Goal: Communication & Community: Answer question/provide support

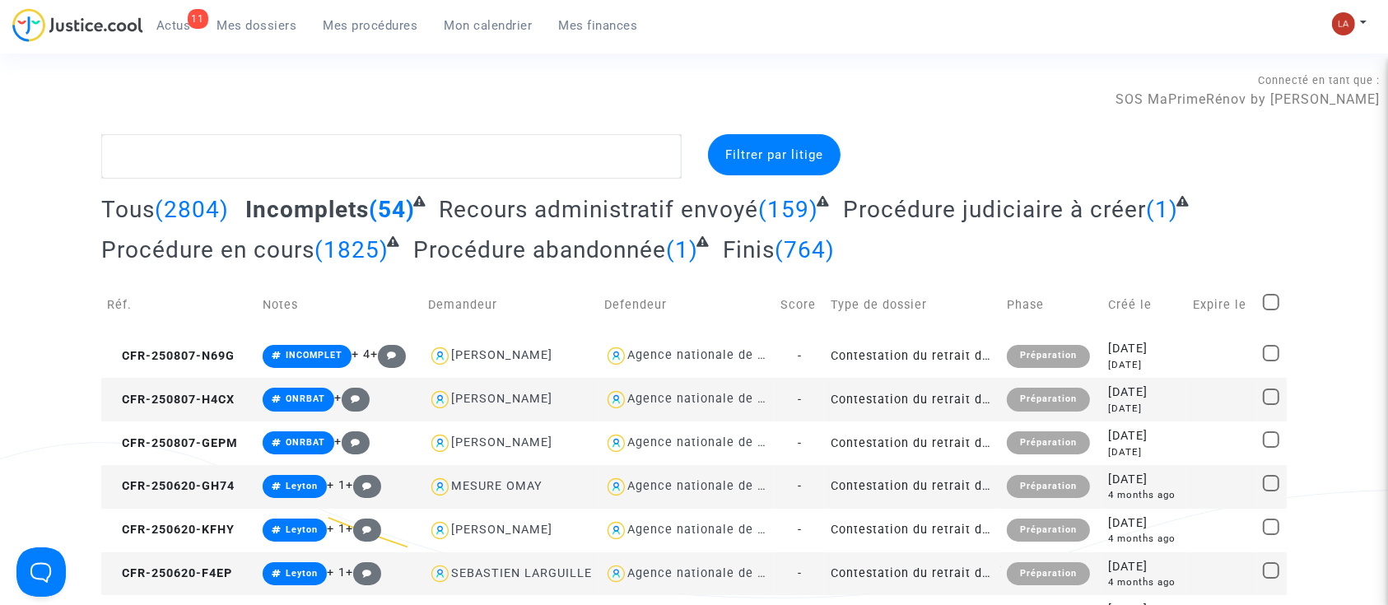
click at [537, 209] on span "Recours administratif envoyé" at bounding box center [598, 209] width 319 height 27
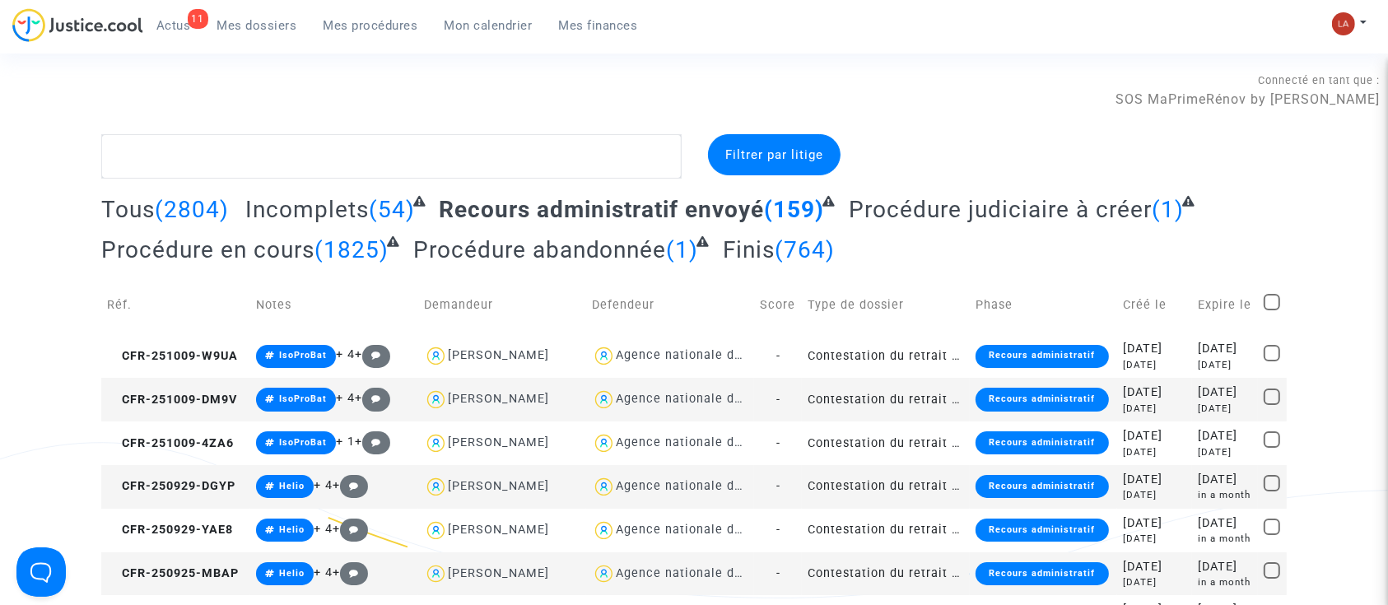
scroll to position [439, 0]
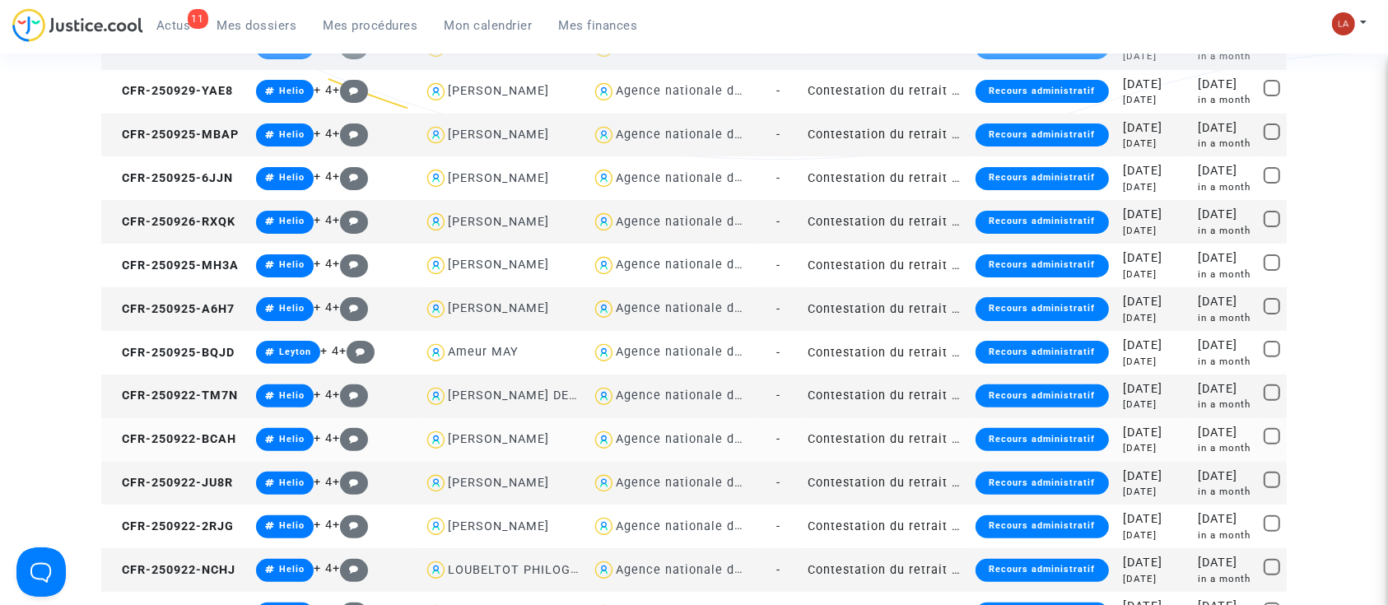
click at [129, 451] on td "CFR-250922-BCAH" at bounding box center [175, 440] width 149 height 44
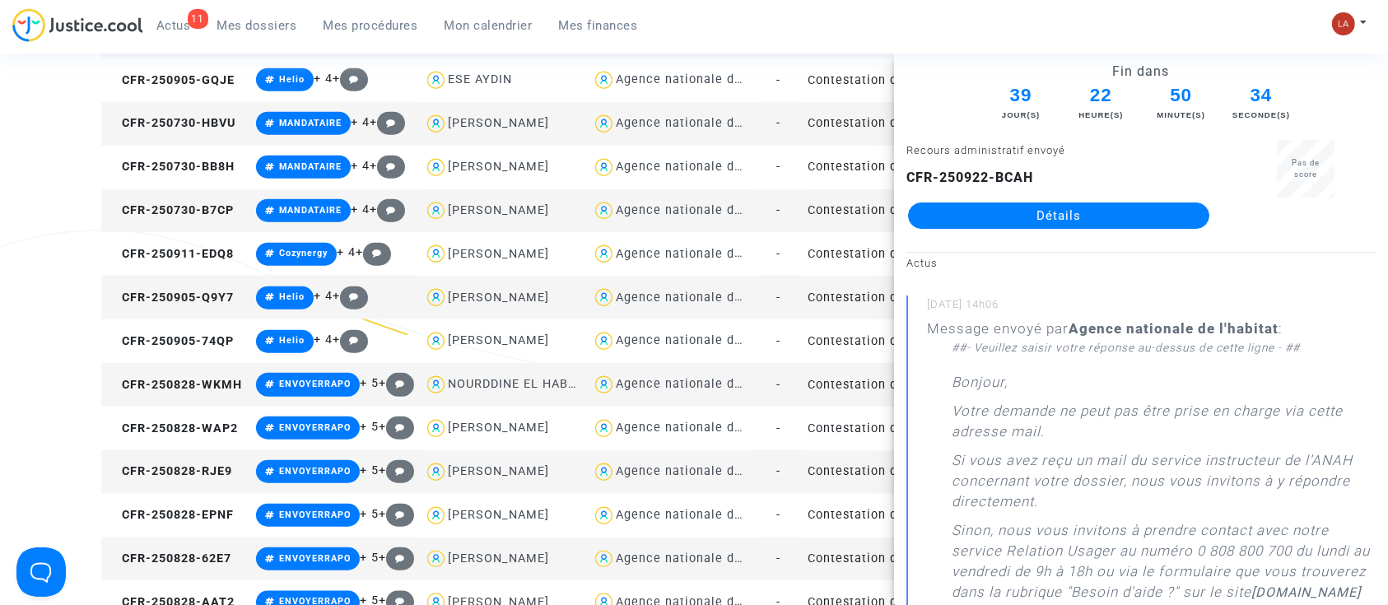
scroll to position [2305, 0]
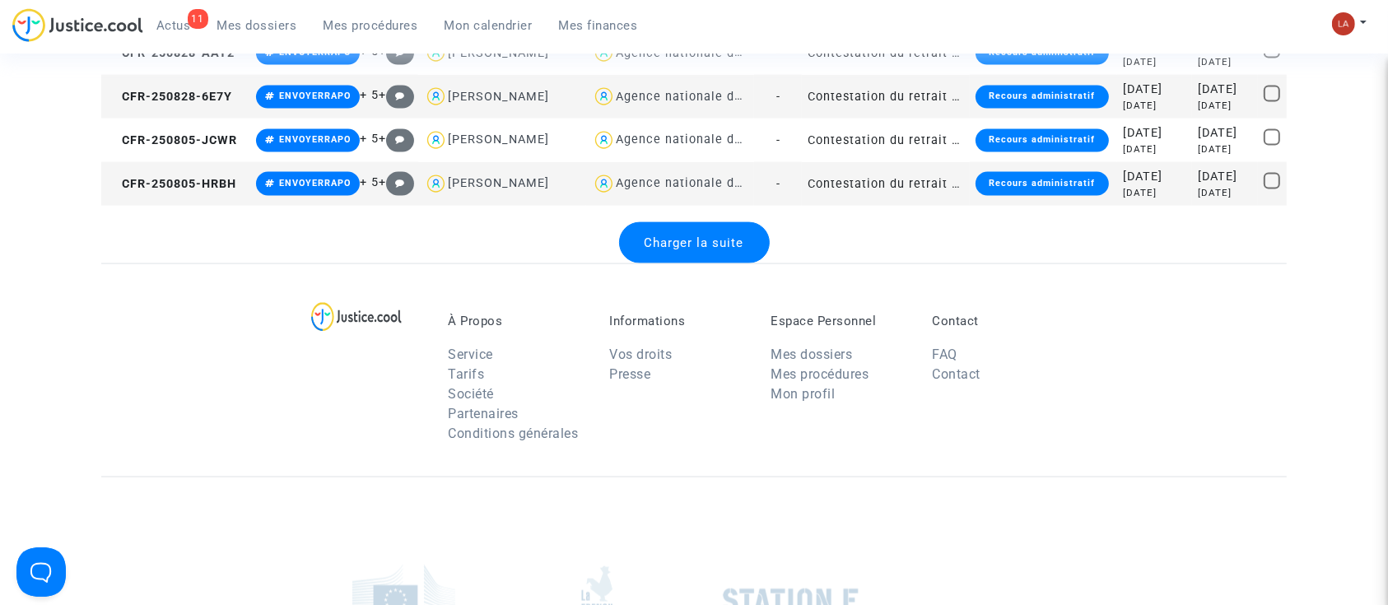
click at [650, 251] on div "Charger la suite" at bounding box center [694, 242] width 151 height 41
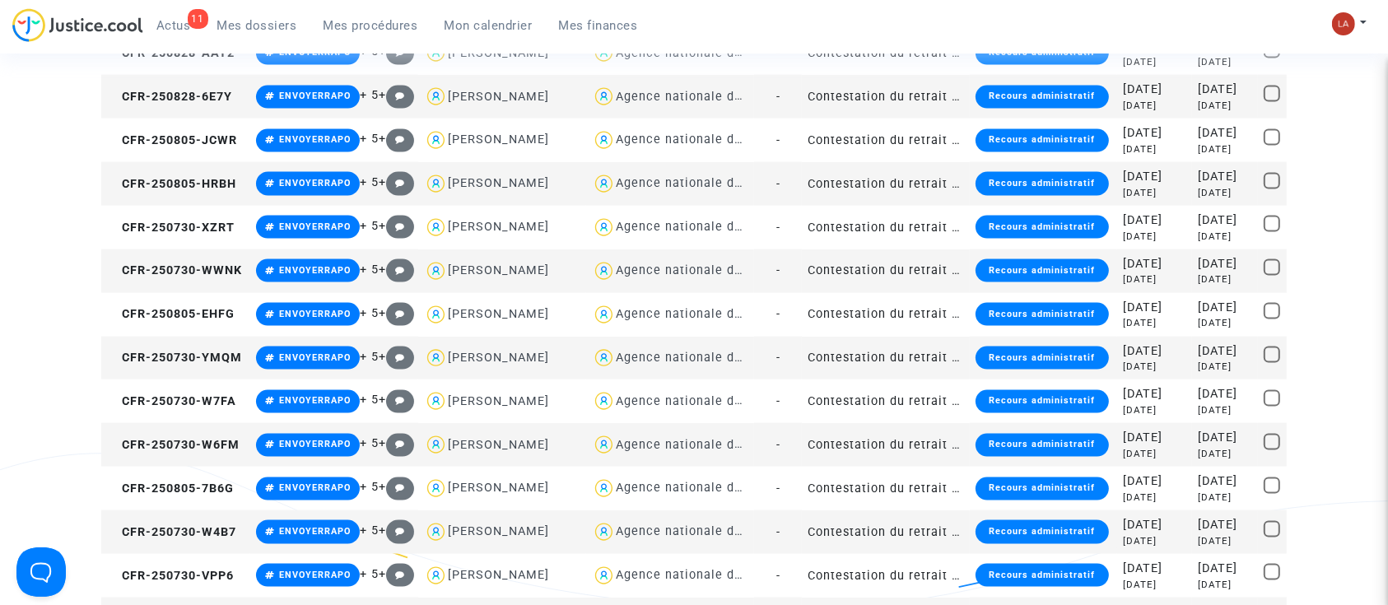
scroll to position [4280, 0]
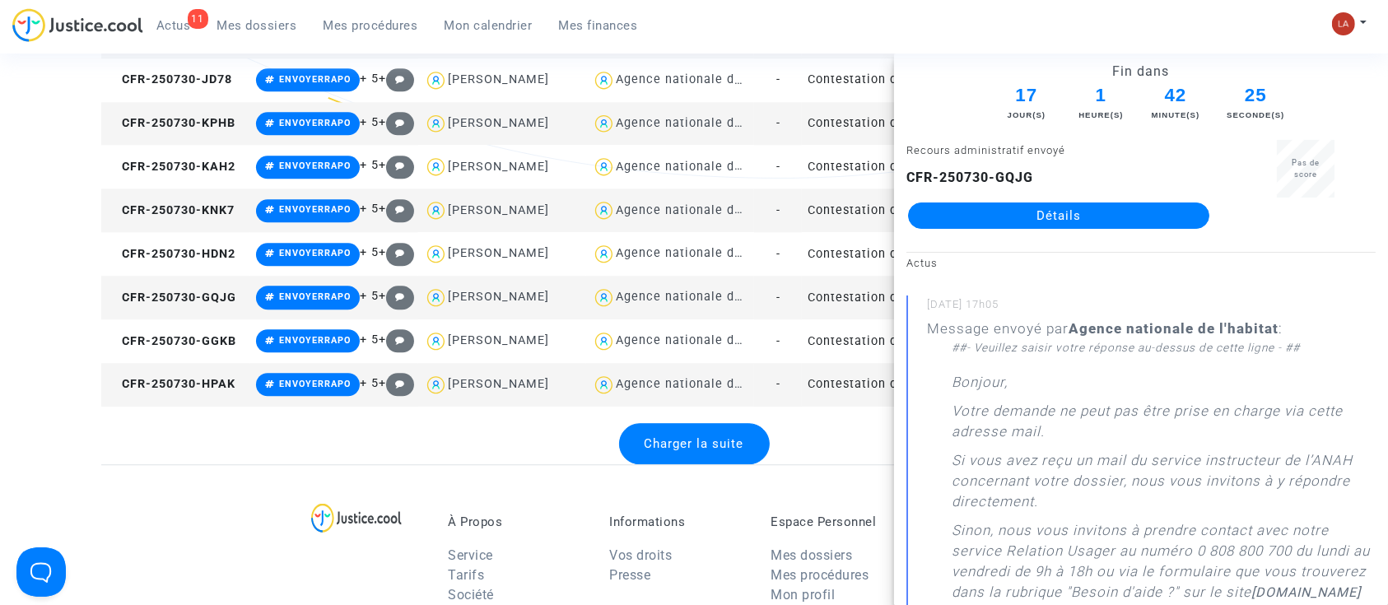
click at [642, 432] on div "Charger la suite" at bounding box center [694, 443] width 151 height 41
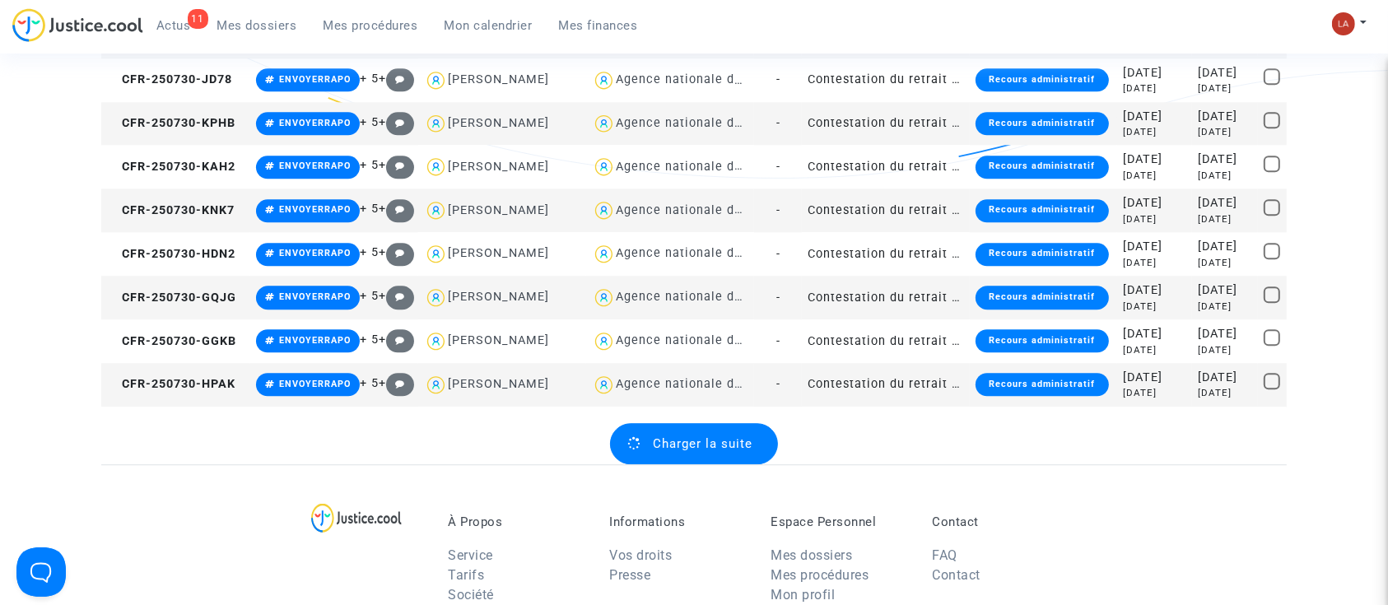
scroll to position [4583, 0]
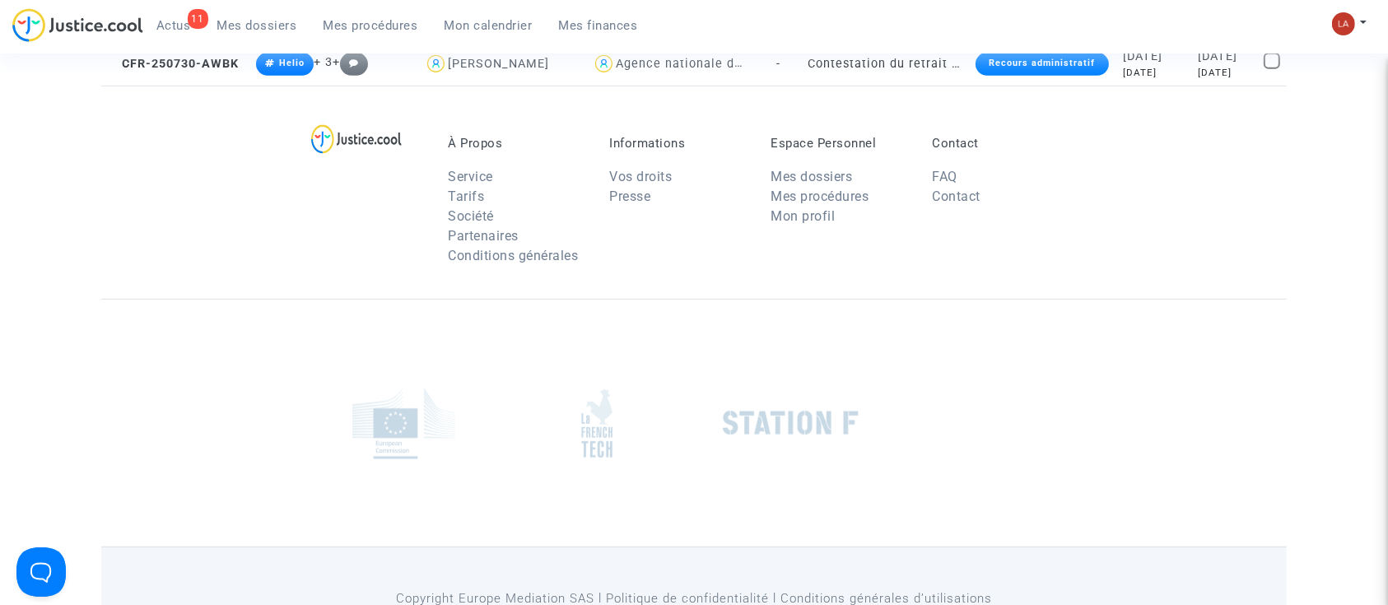
scroll to position [7024, 0]
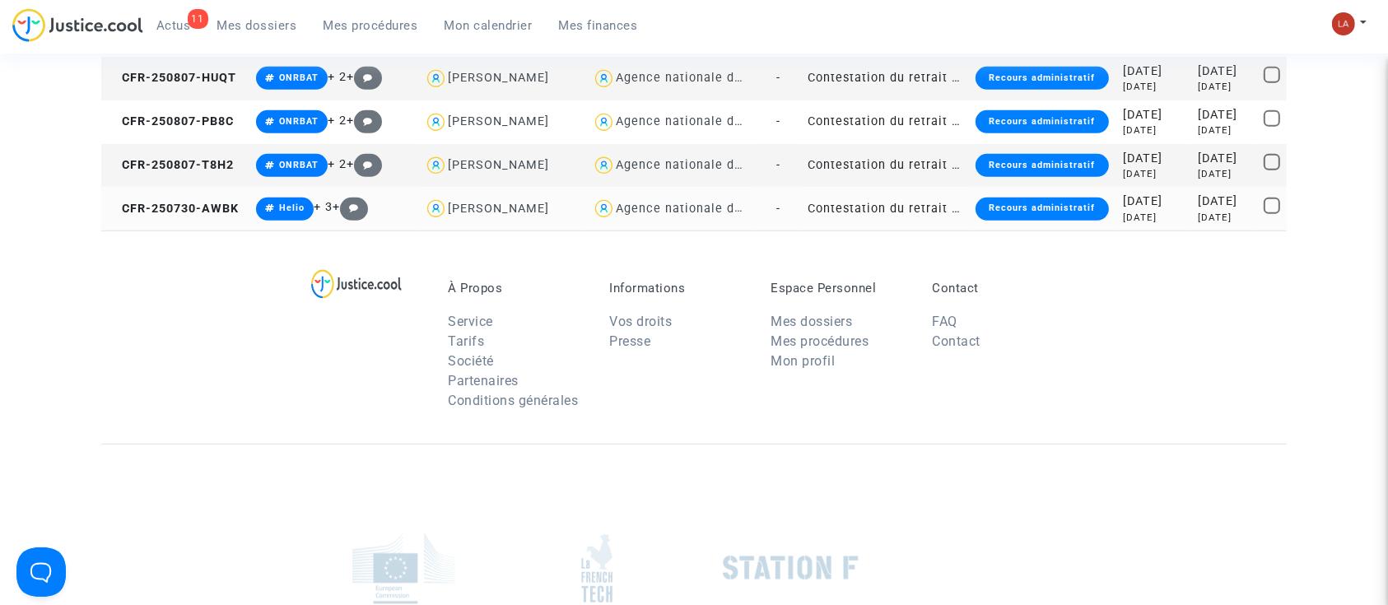
click at [216, 189] on td "CFR-250730-AWBK" at bounding box center [175, 209] width 149 height 44
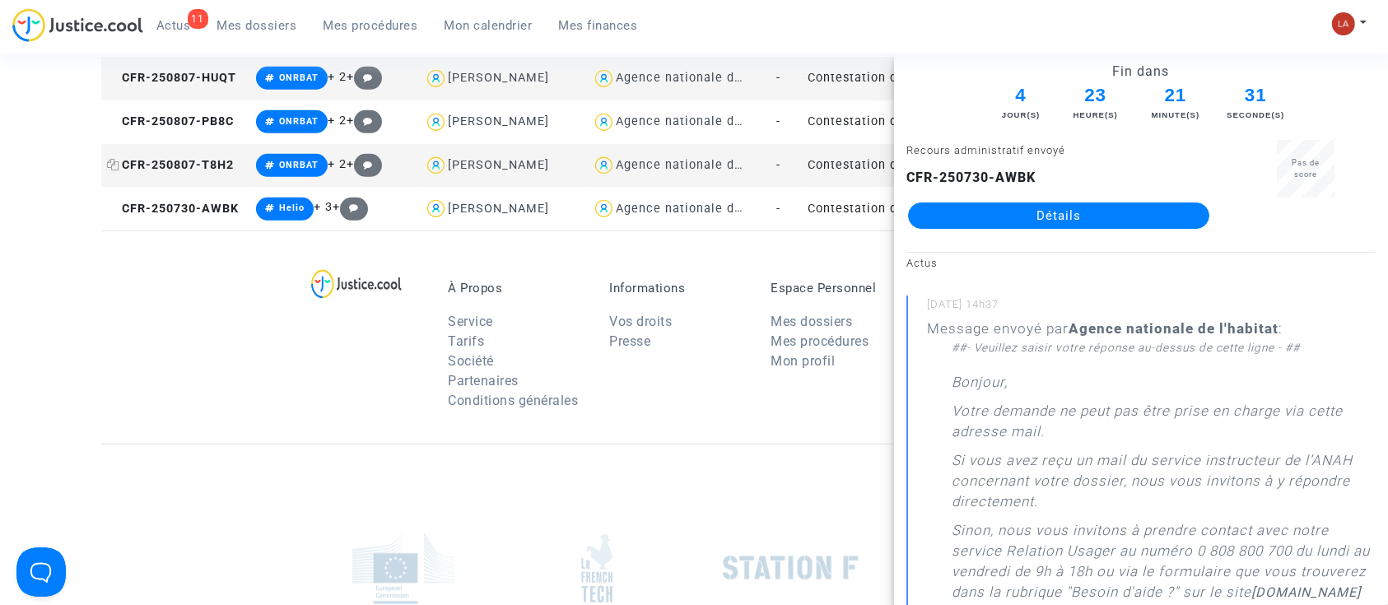
click at [171, 172] on span "CFR-250807-T8H2" at bounding box center [170, 165] width 127 height 14
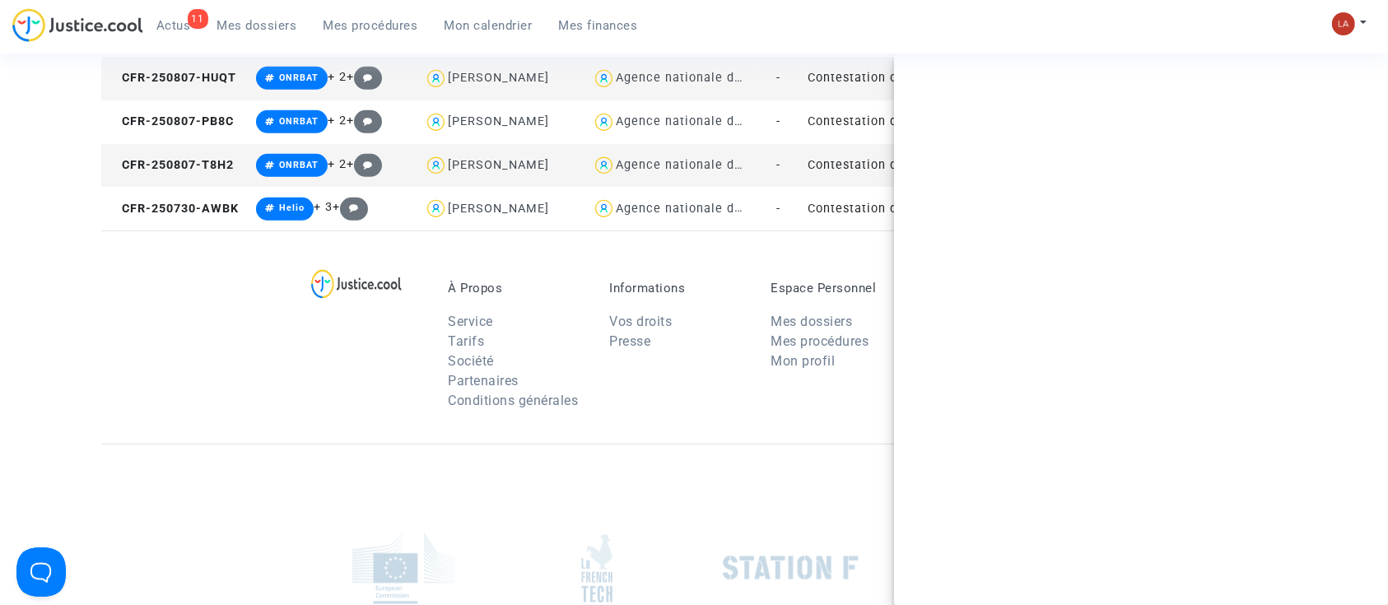
scroll to position [6804, 0]
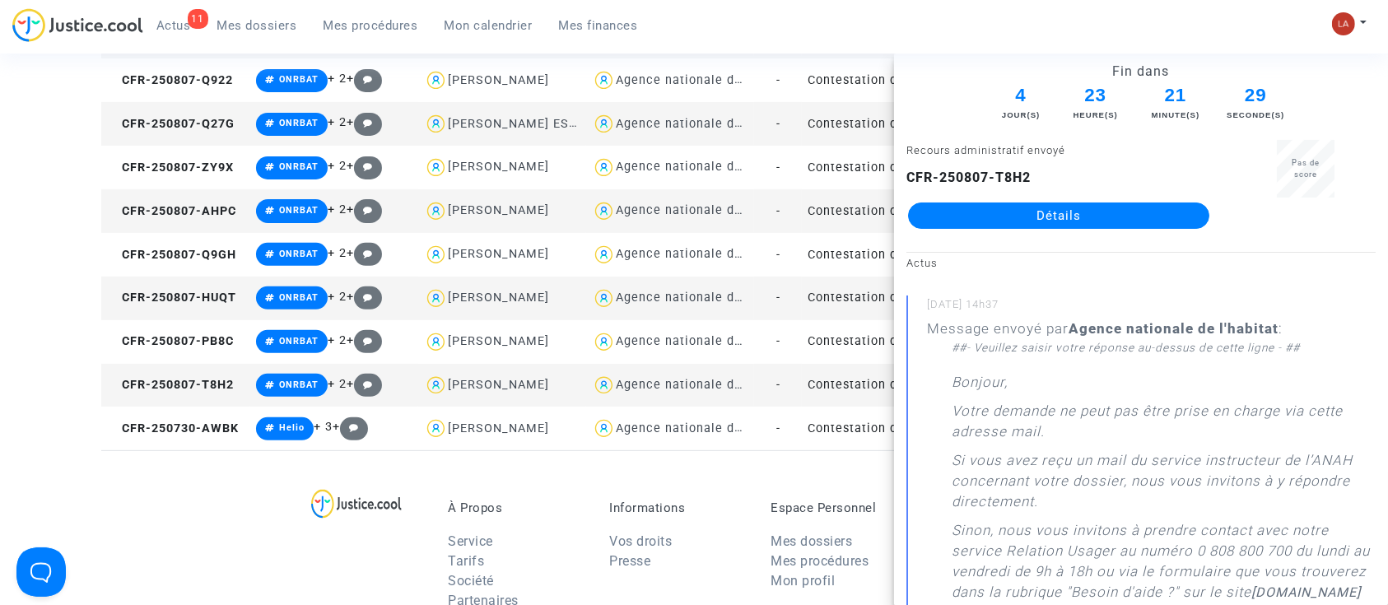
click at [212, 277] on td "CFR-250807-HUQT" at bounding box center [175, 299] width 149 height 44
click at [213, 248] on span "CFR-250807-Q9GH" at bounding box center [171, 255] width 129 height 14
click at [207, 59] on td "CFR-250807-2GJV" at bounding box center [175, 38] width 149 height 44
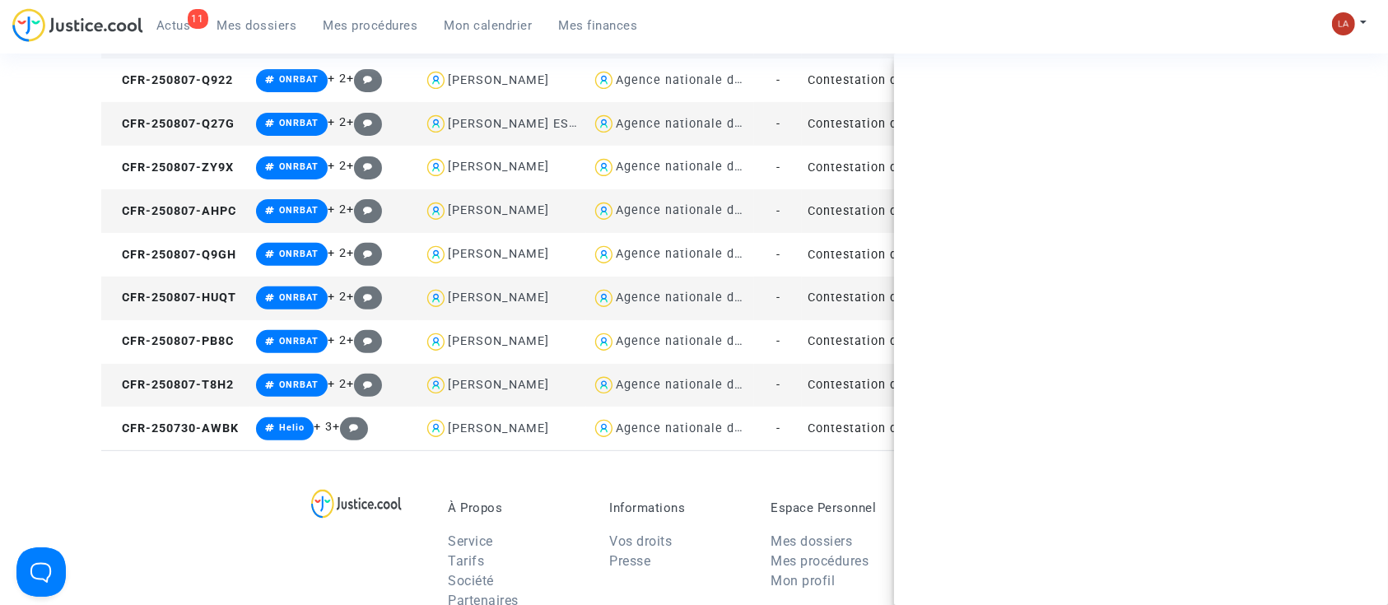
scroll to position [6585, 0]
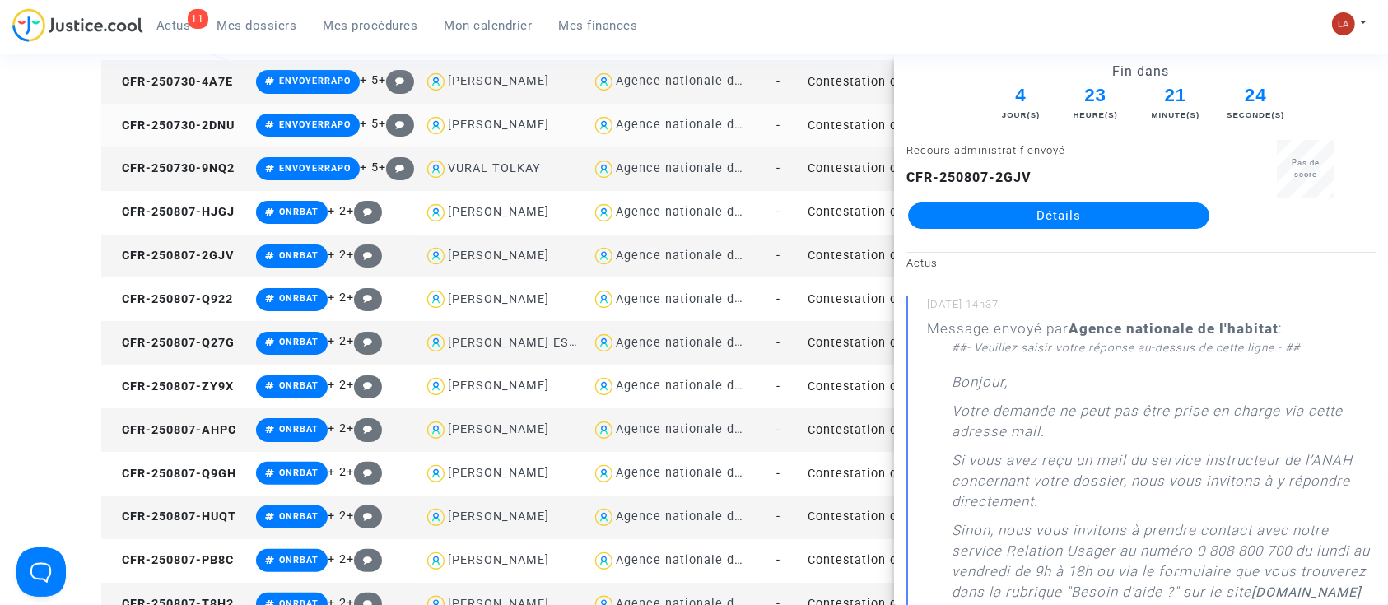
click at [223, 137] on td "CFR-250730-2DNU" at bounding box center [175, 126] width 149 height 44
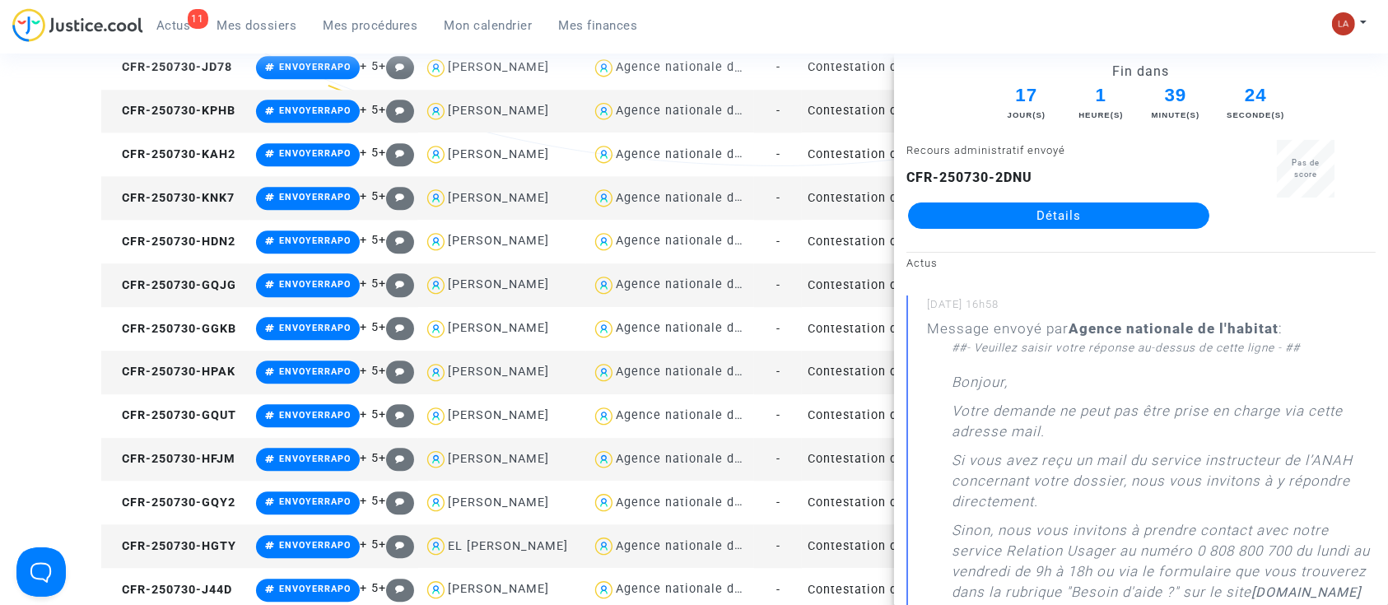
scroll to position [4280, 0]
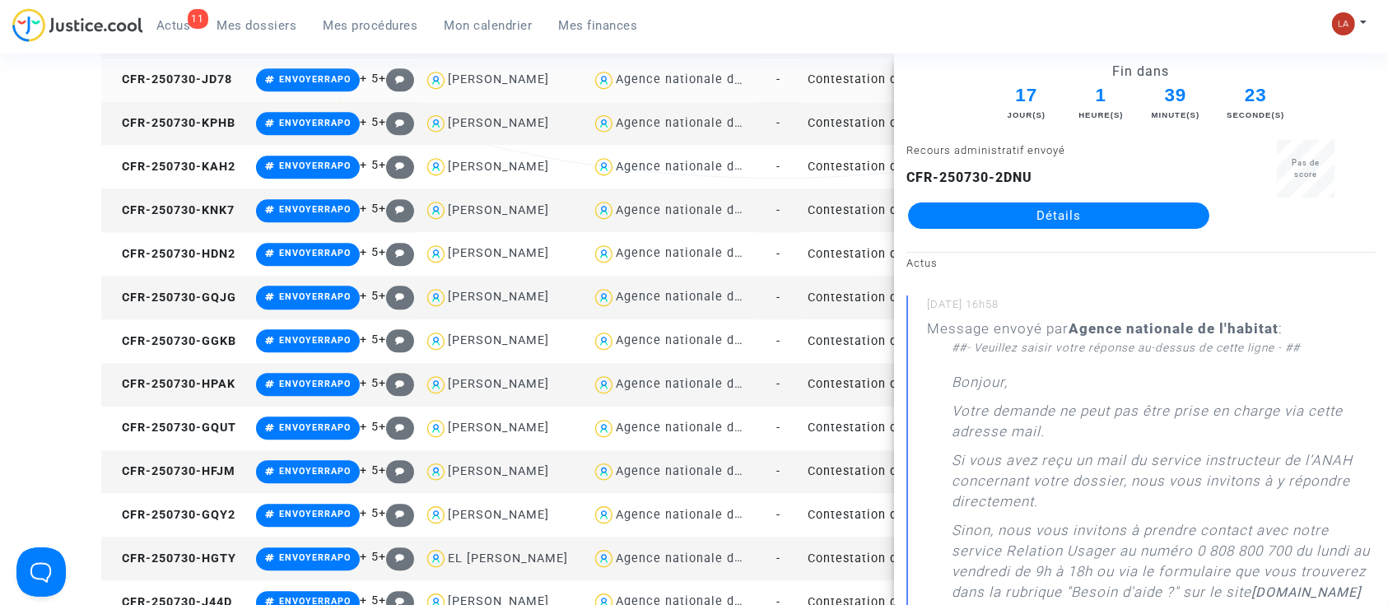
drag, startPoint x: 186, startPoint y: 18, endPoint x: 202, endPoint y: 64, distance: 48.9
click at [186, 18] on span "Actus" at bounding box center [173, 25] width 35 height 15
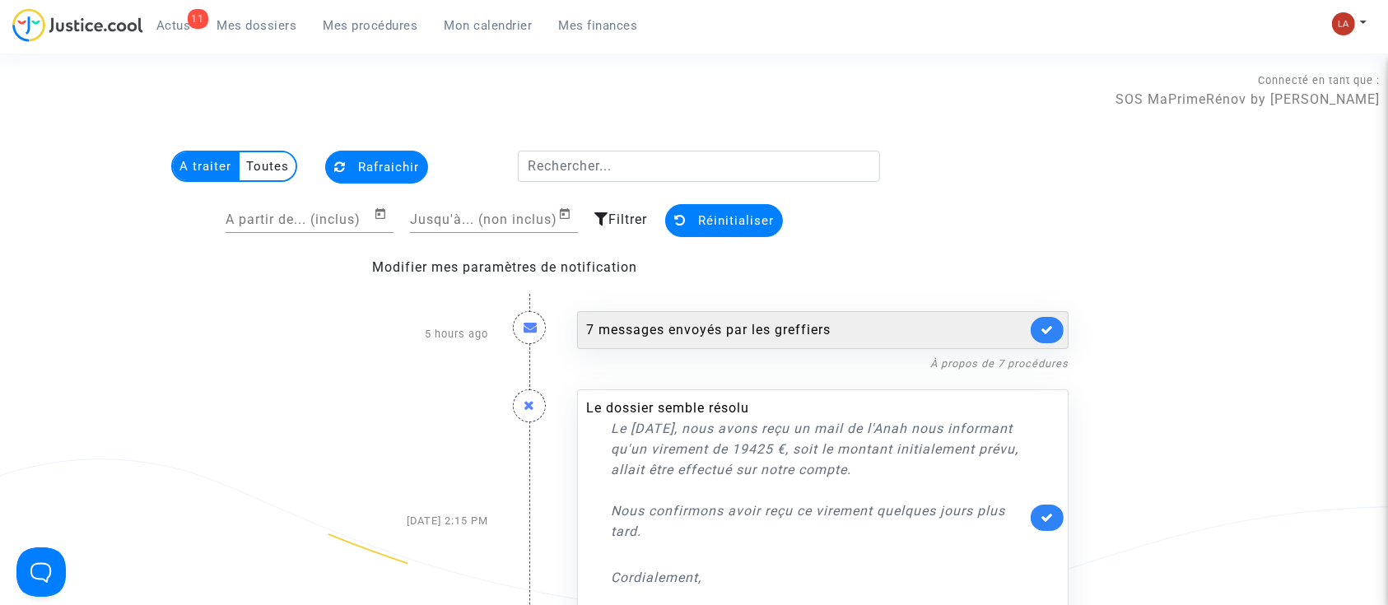
click at [1040, 330] on link at bounding box center [1047, 330] width 33 height 26
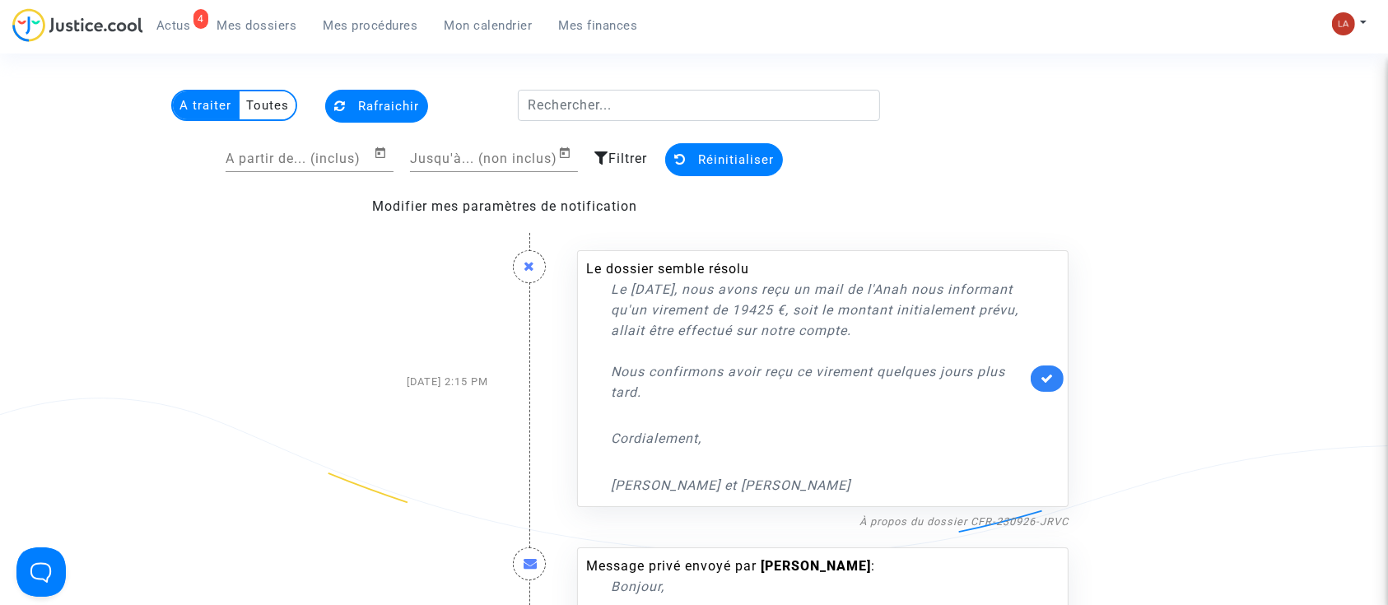
scroll to position [109, 0]
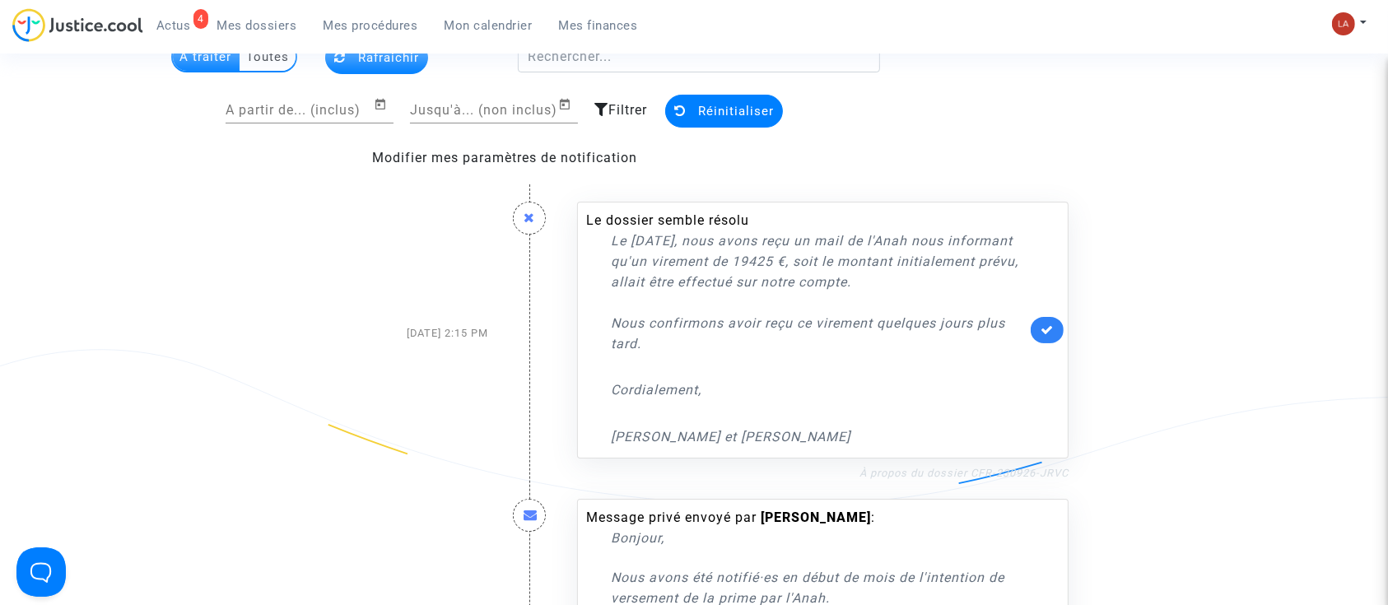
click at [937, 470] on link "À propos du dossier CFR-230926-JRVC" at bounding box center [963, 473] width 209 height 12
click at [1054, 328] on link at bounding box center [1047, 330] width 33 height 26
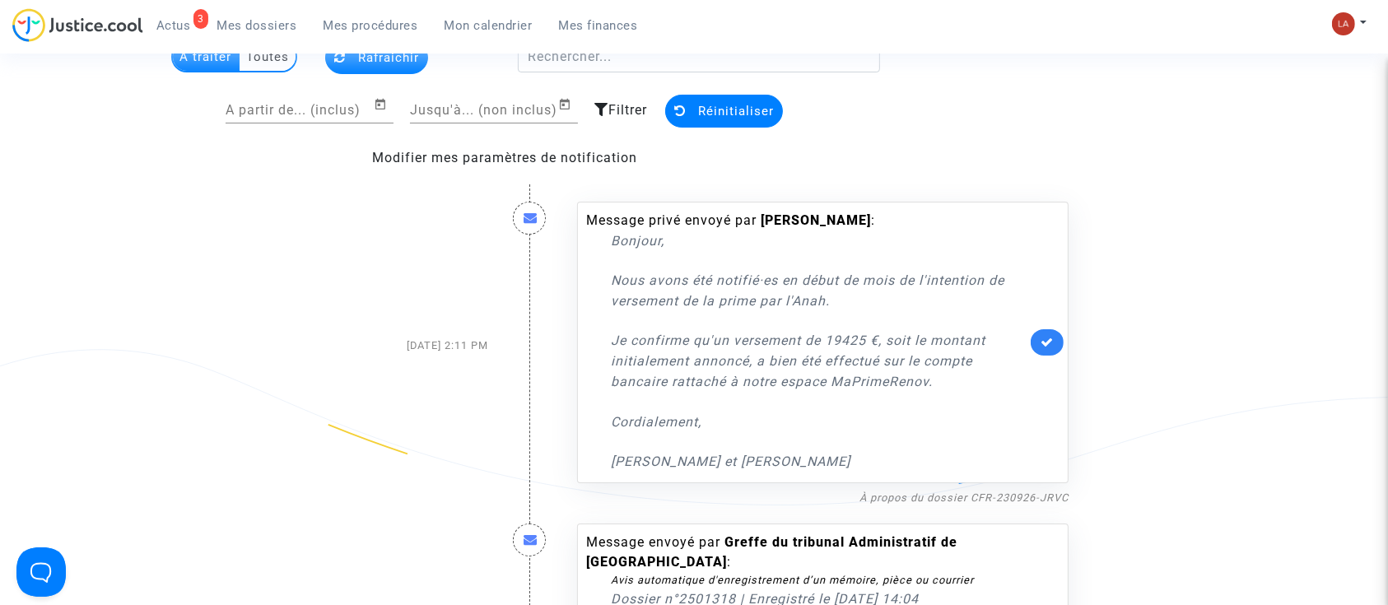
click at [1045, 333] on link at bounding box center [1047, 342] width 33 height 26
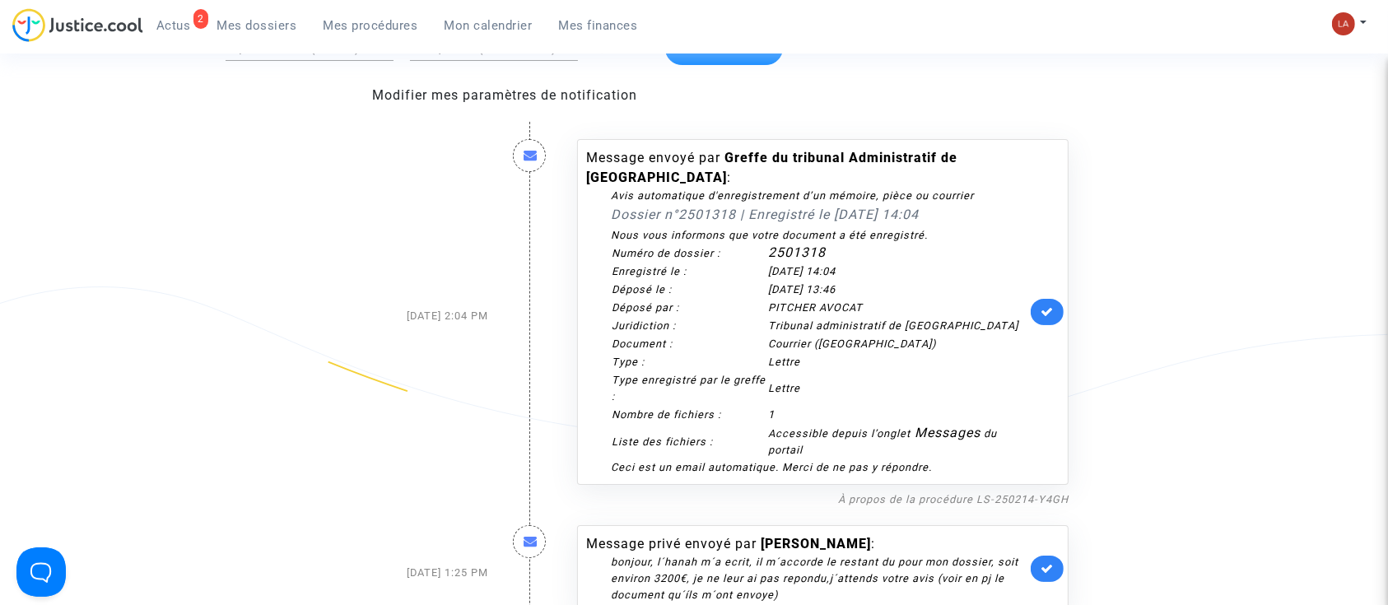
scroll to position [219, 0]
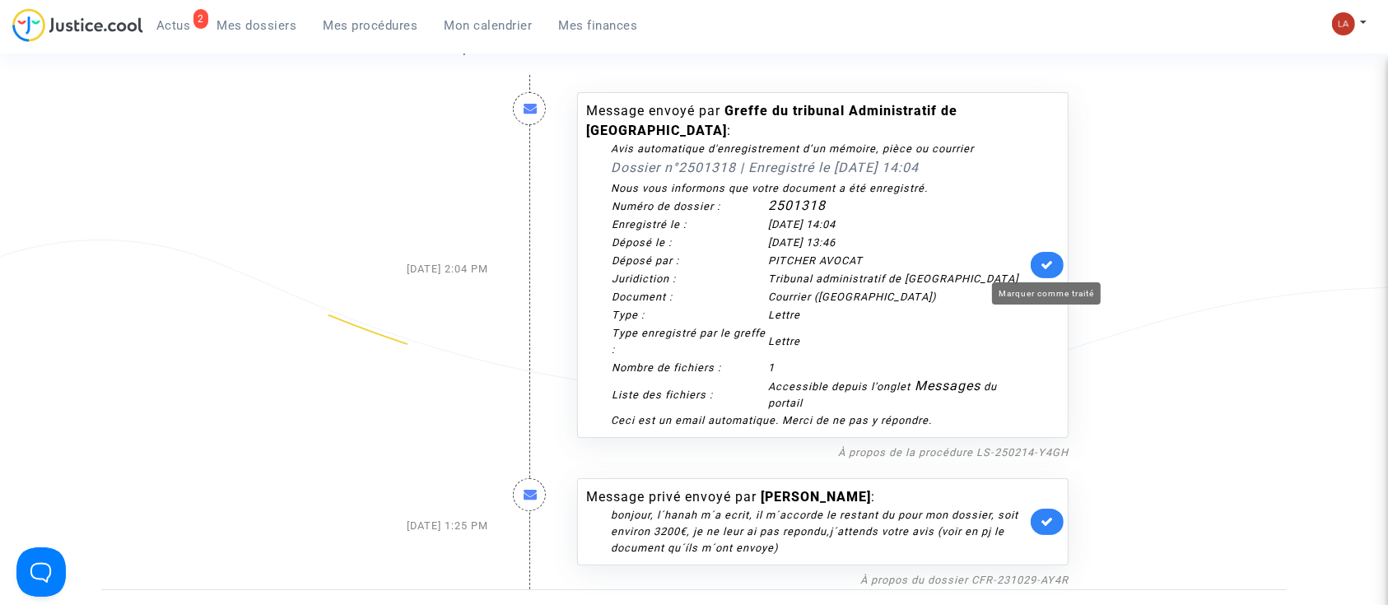
click at [1049, 267] on icon at bounding box center [1046, 264] width 13 height 12
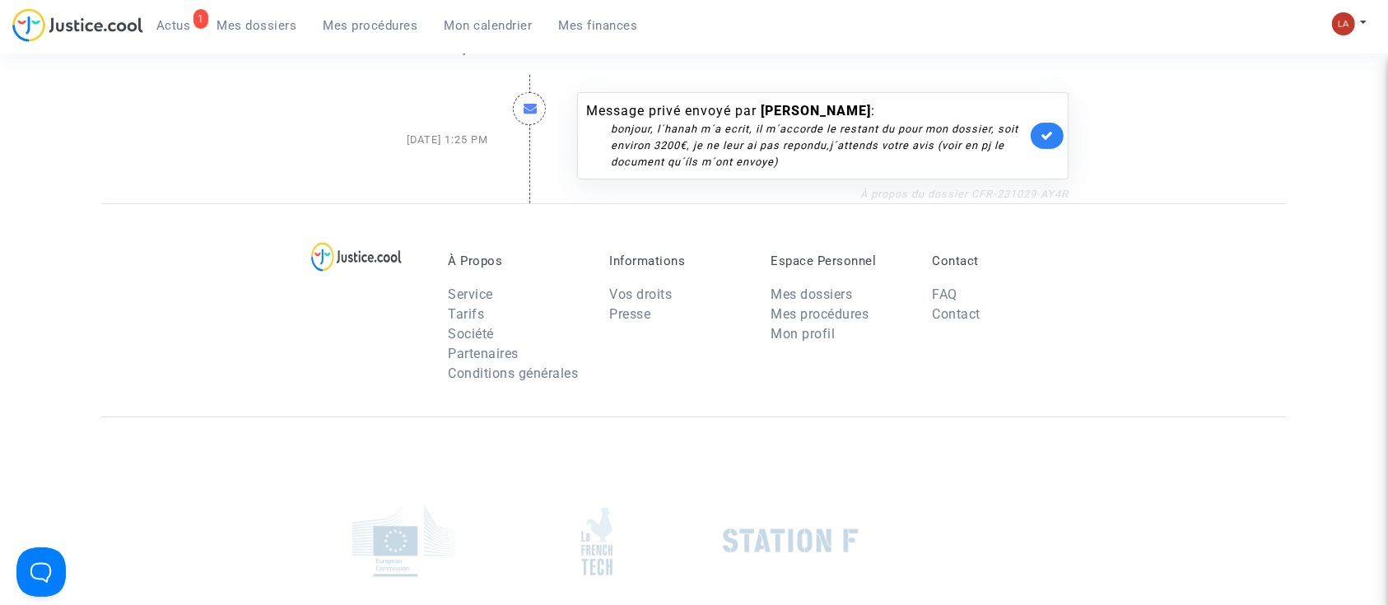
click at [1032, 188] on link "À propos du dossier CFR-231029-AY4R" at bounding box center [964, 194] width 208 height 12
click at [1054, 135] on link at bounding box center [1047, 136] width 33 height 26
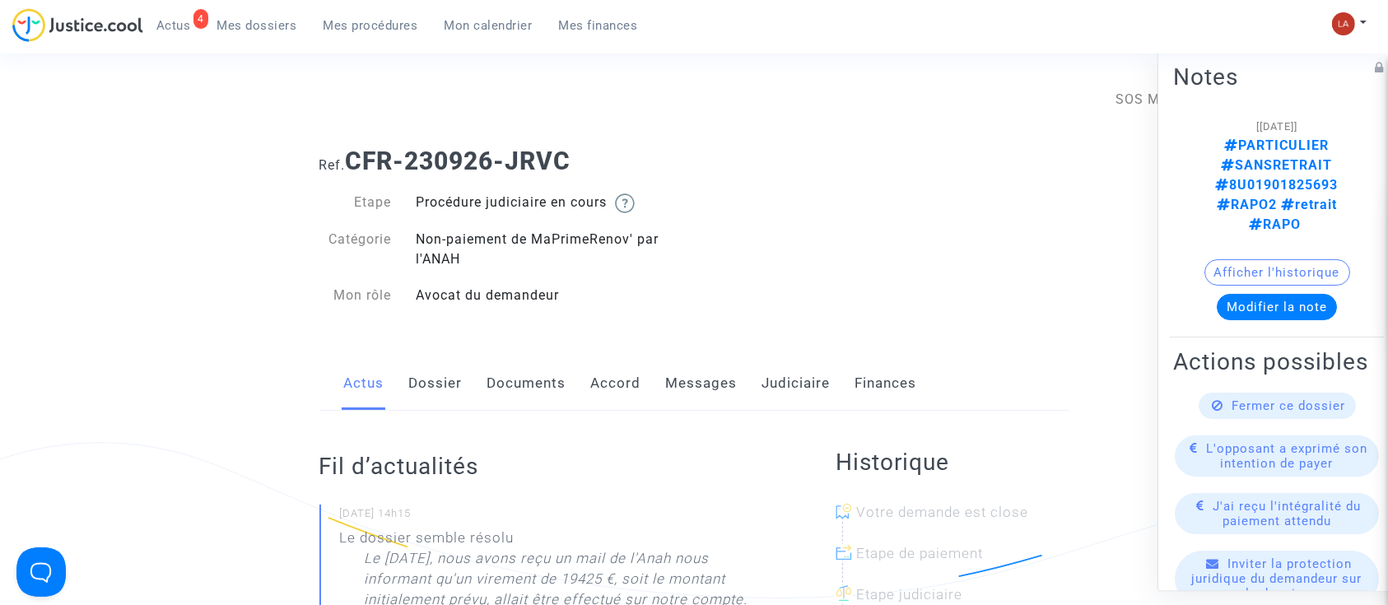
click at [703, 386] on link "Messages" at bounding box center [702, 383] width 72 height 54
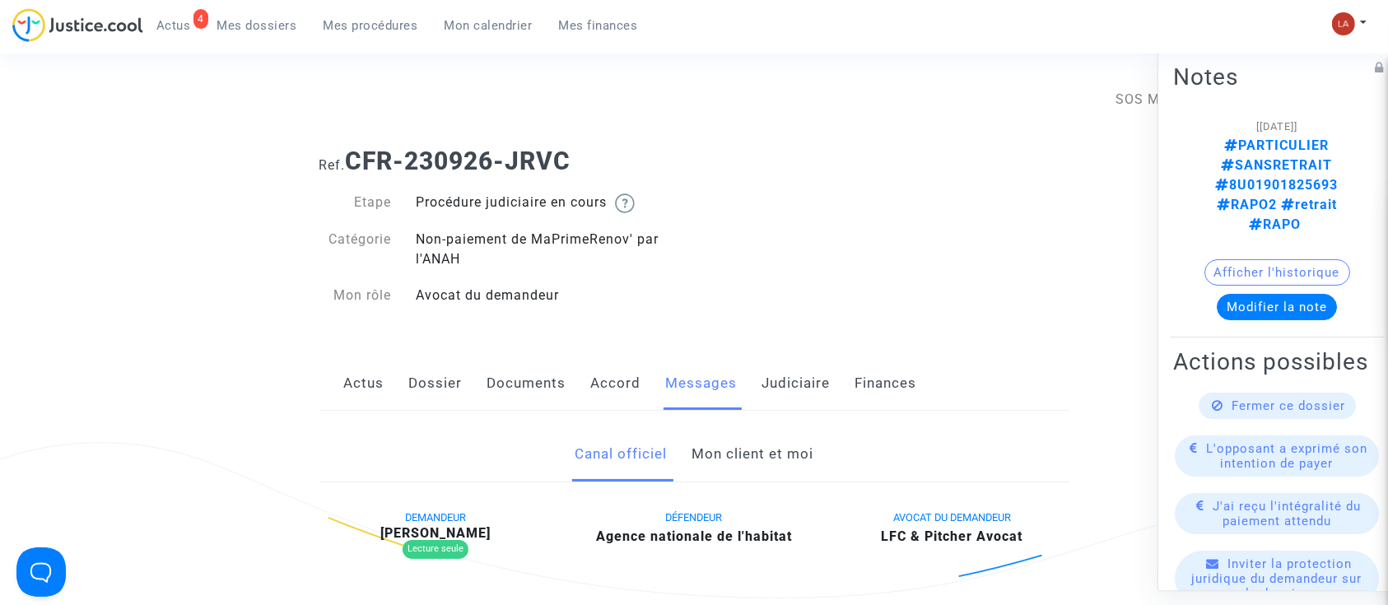
click at [732, 452] on link "Mon client et moi" at bounding box center [752, 454] width 122 height 54
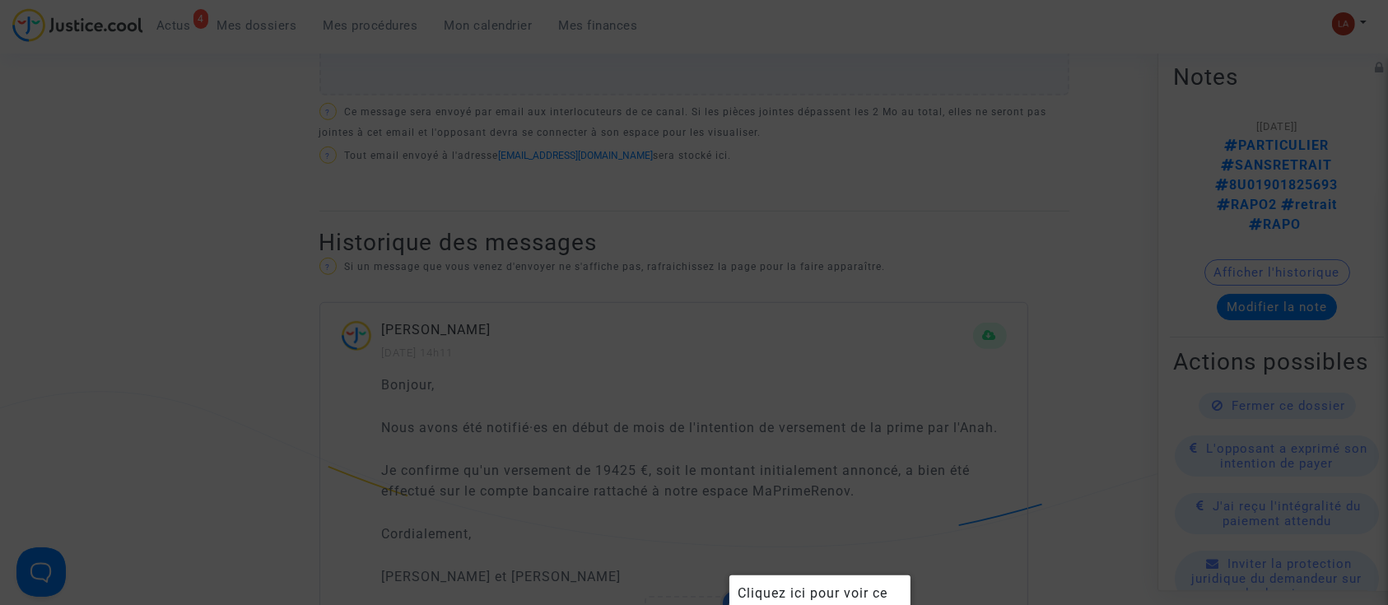
scroll to position [658, 0]
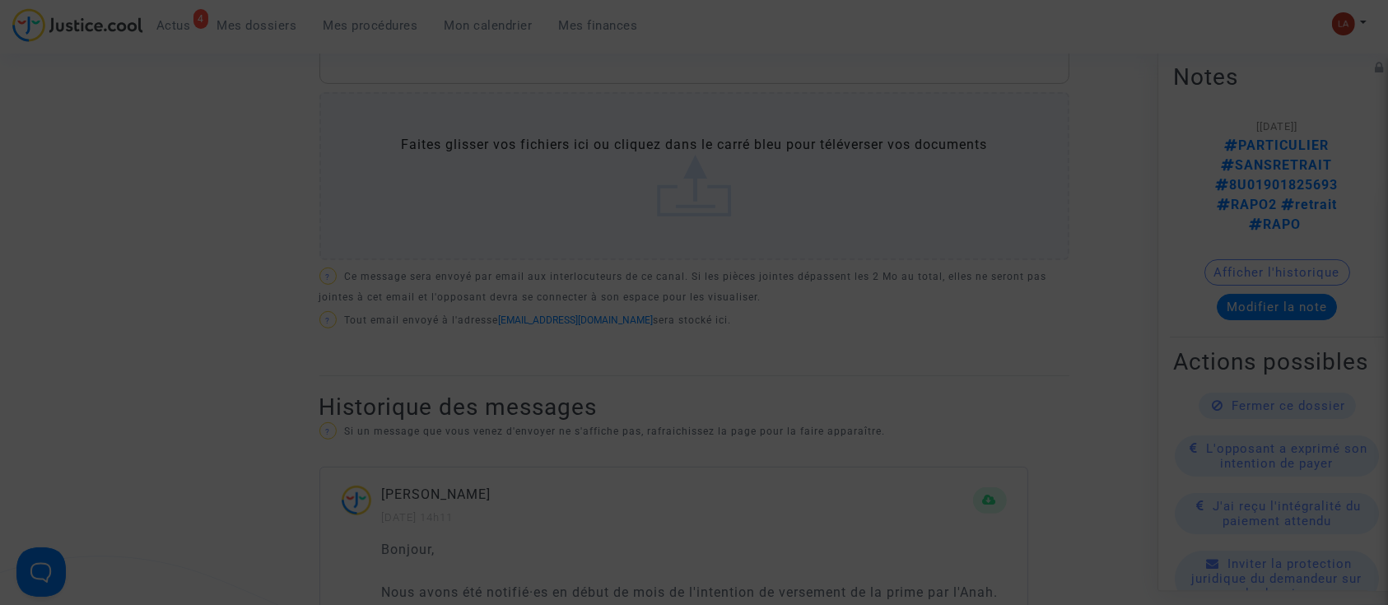
click at [754, 392] on div at bounding box center [694, 302] width 1388 height 605
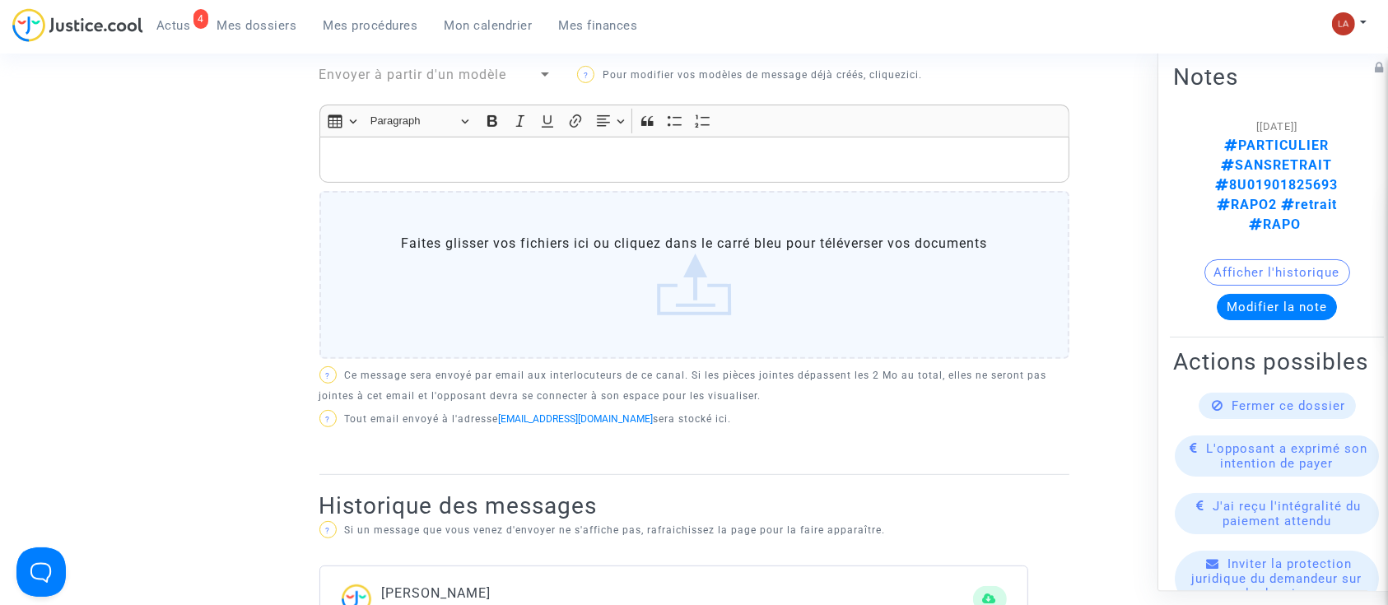
scroll to position [439, 0]
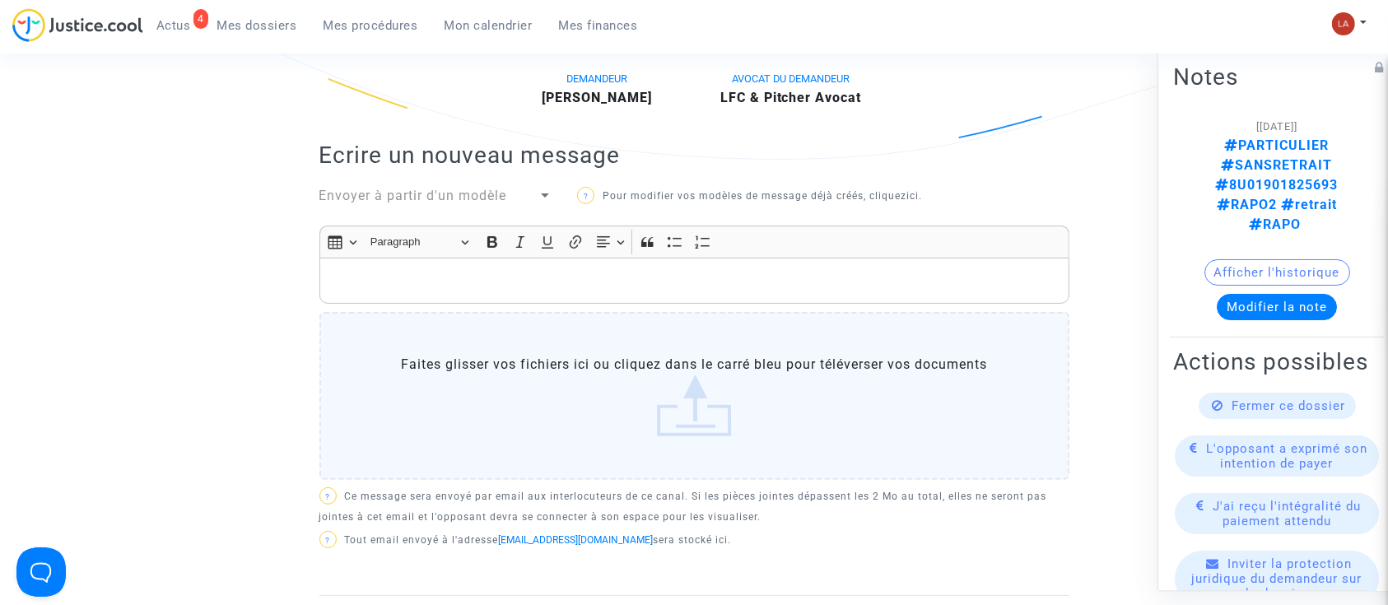
click at [556, 277] on p "Rich Text Editor, main" at bounding box center [694, 281] width 733 height 21
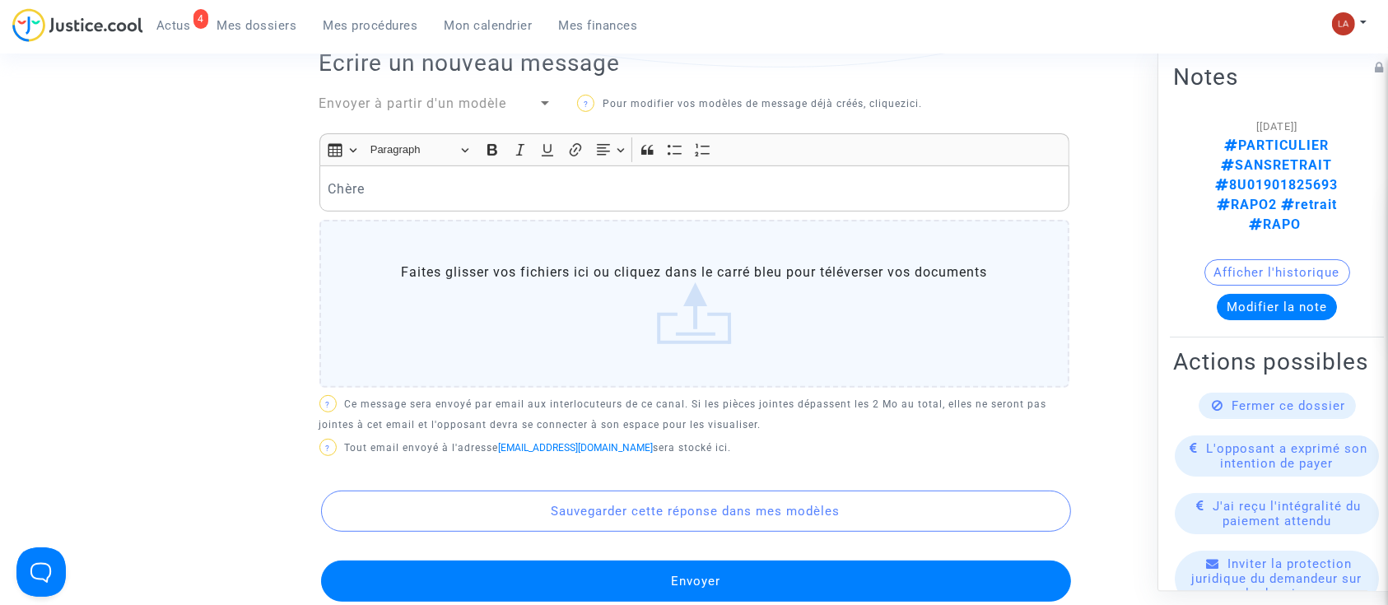
scroll to position [528, 0]
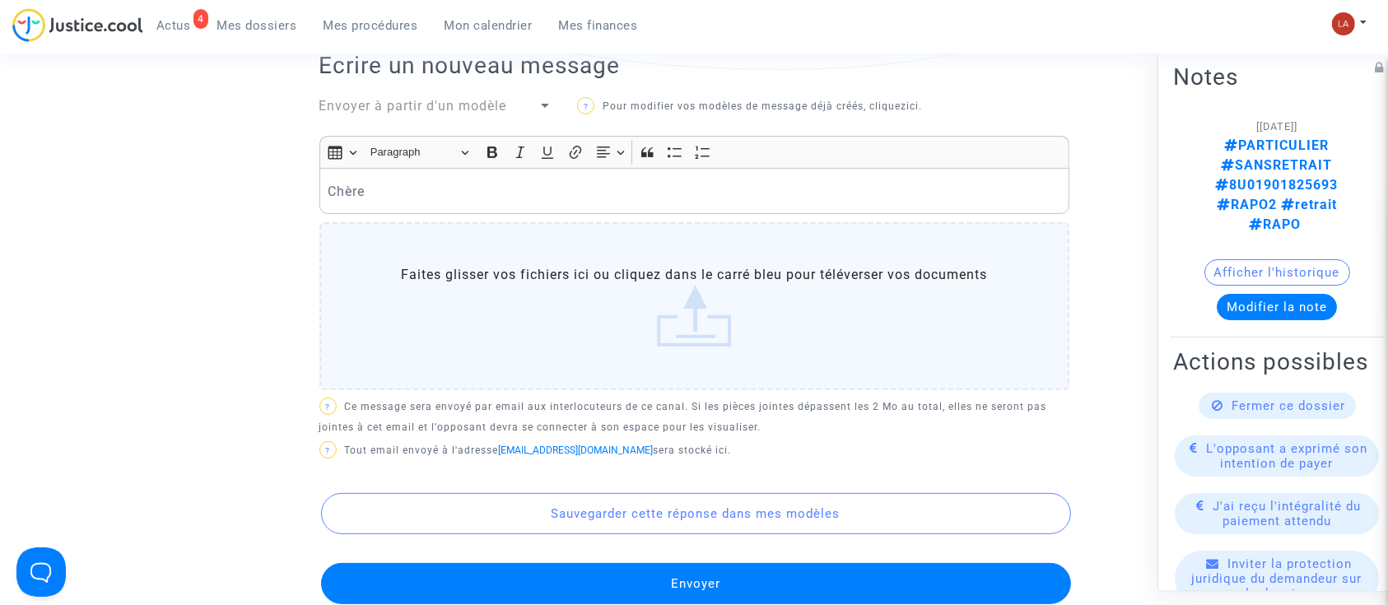
click at [533, 193] on p "Chère" at bounding box center [694, 191] width 733 height 21
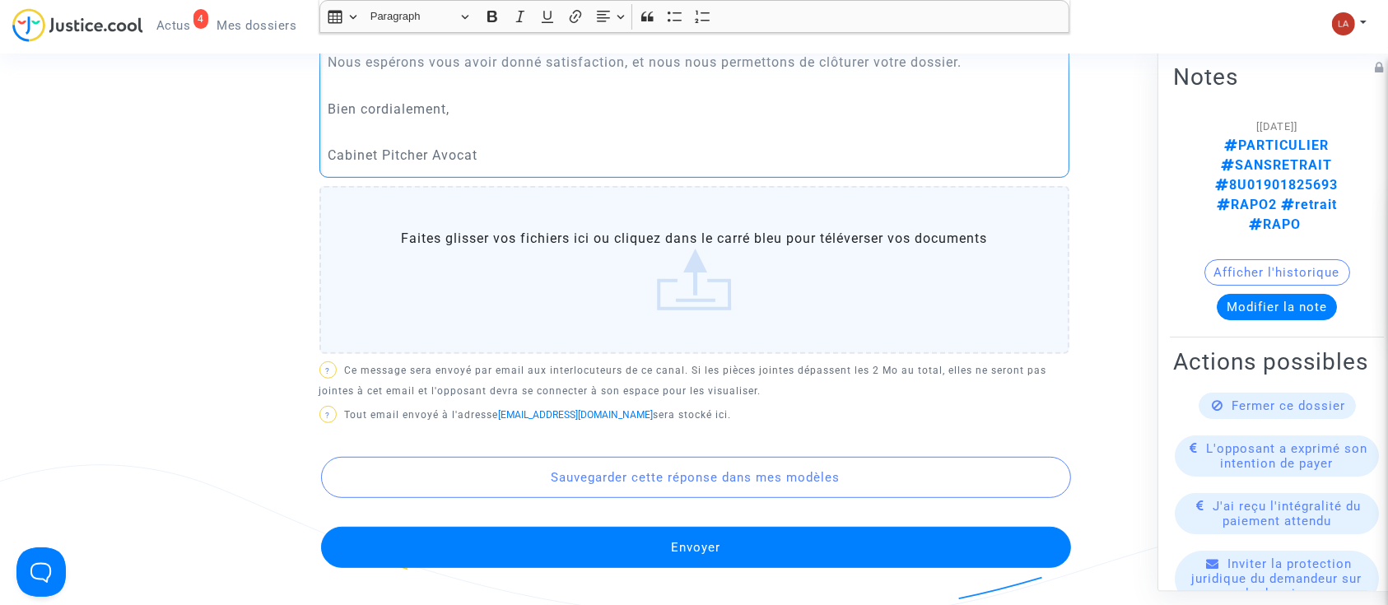
scroll to position [1187, 0]
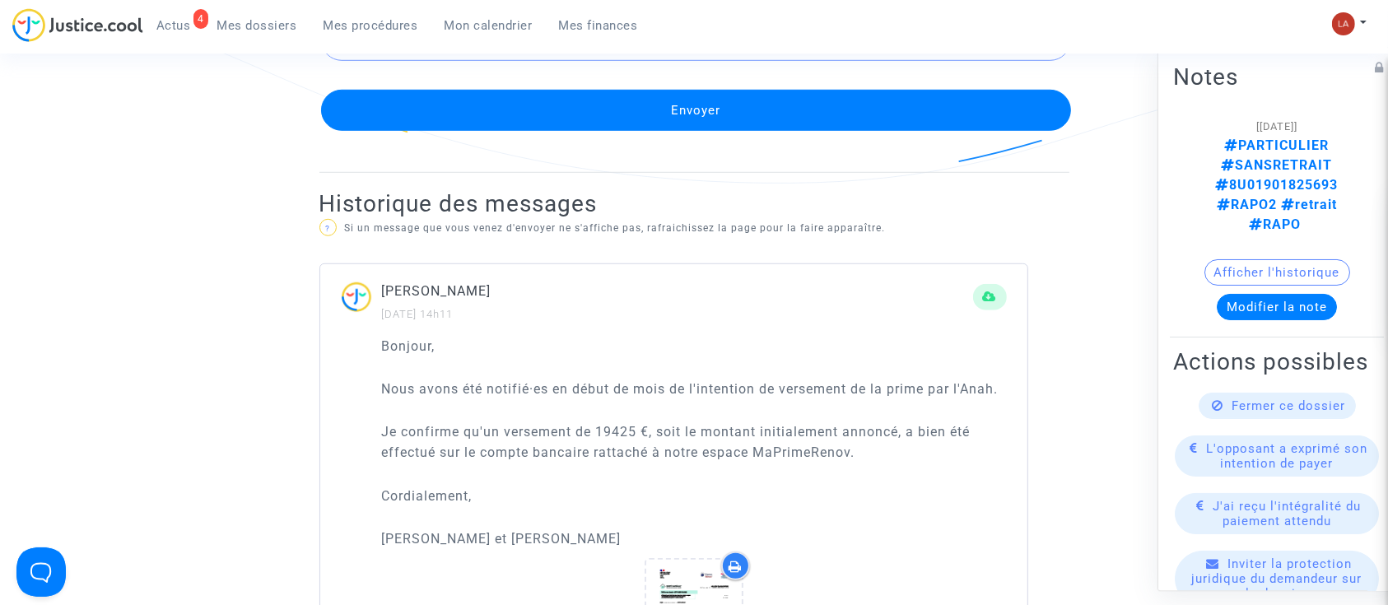
click at [748, 122] on button "Envoyer" at bounding box center [696, 110] width 750 height 41
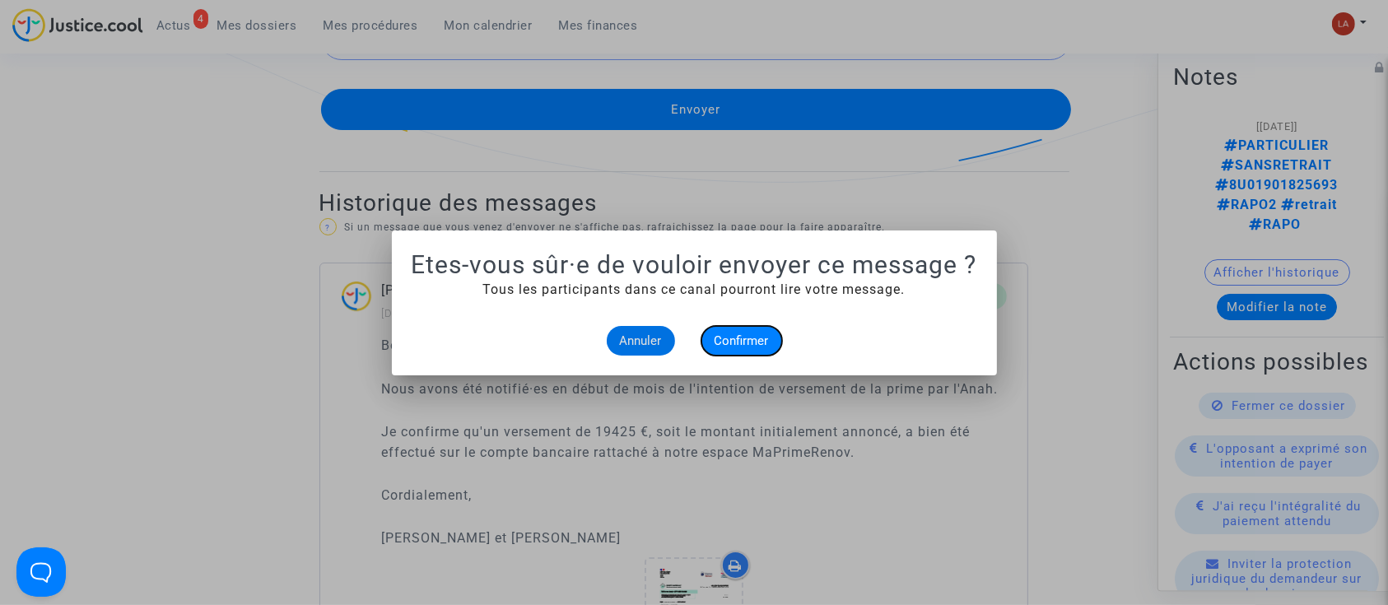
click at [757, 351] on button "Confirmer" at bounding box center [741, 341] width 81 height 30
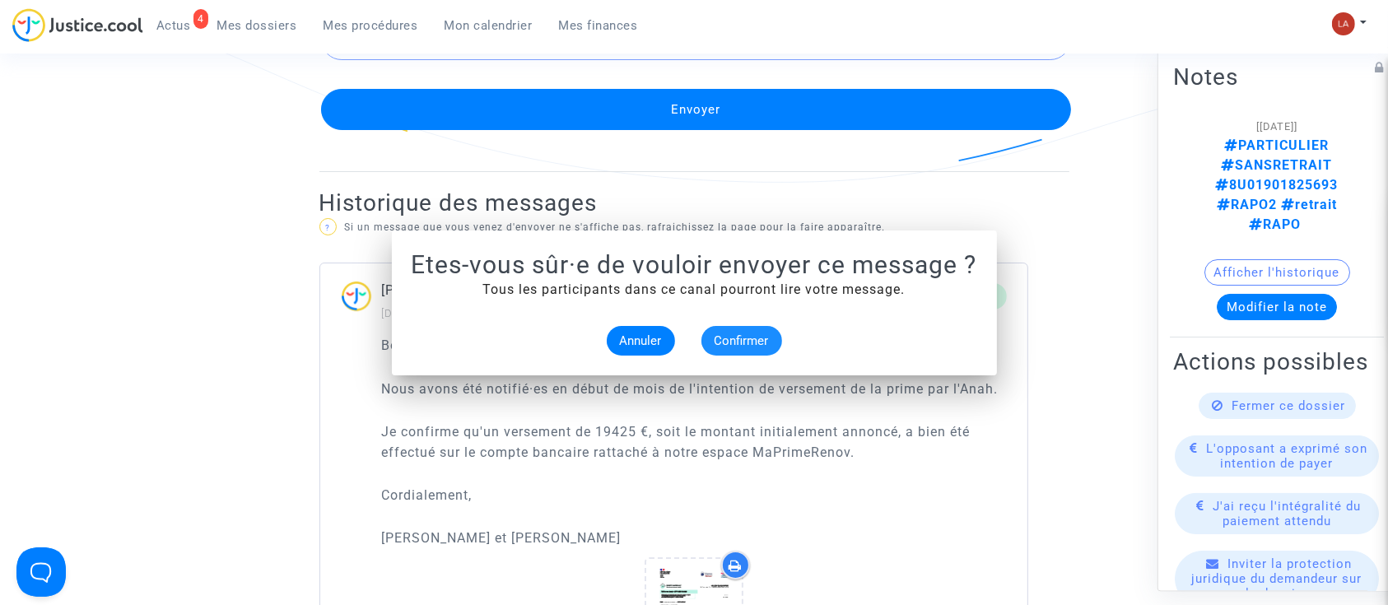
scroll to position [1187, 0]
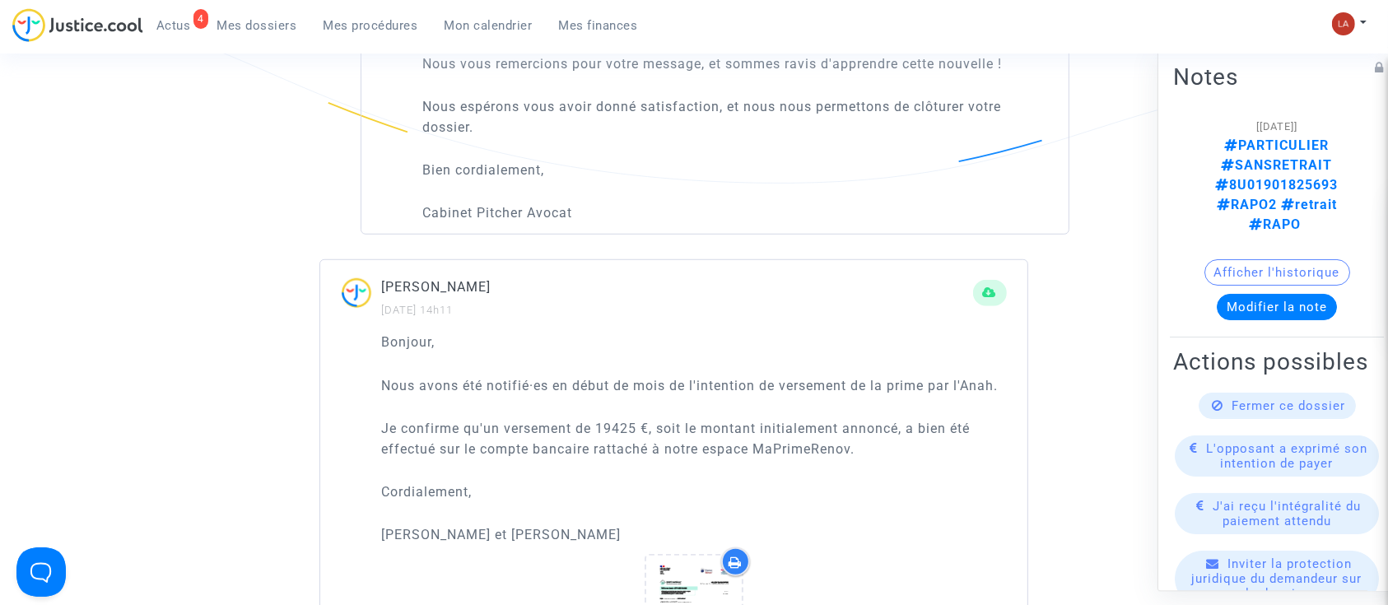
click at [1232, 398] on span "Fermer ce dossier" at bounding box center [1289, 405] width 114 height 15
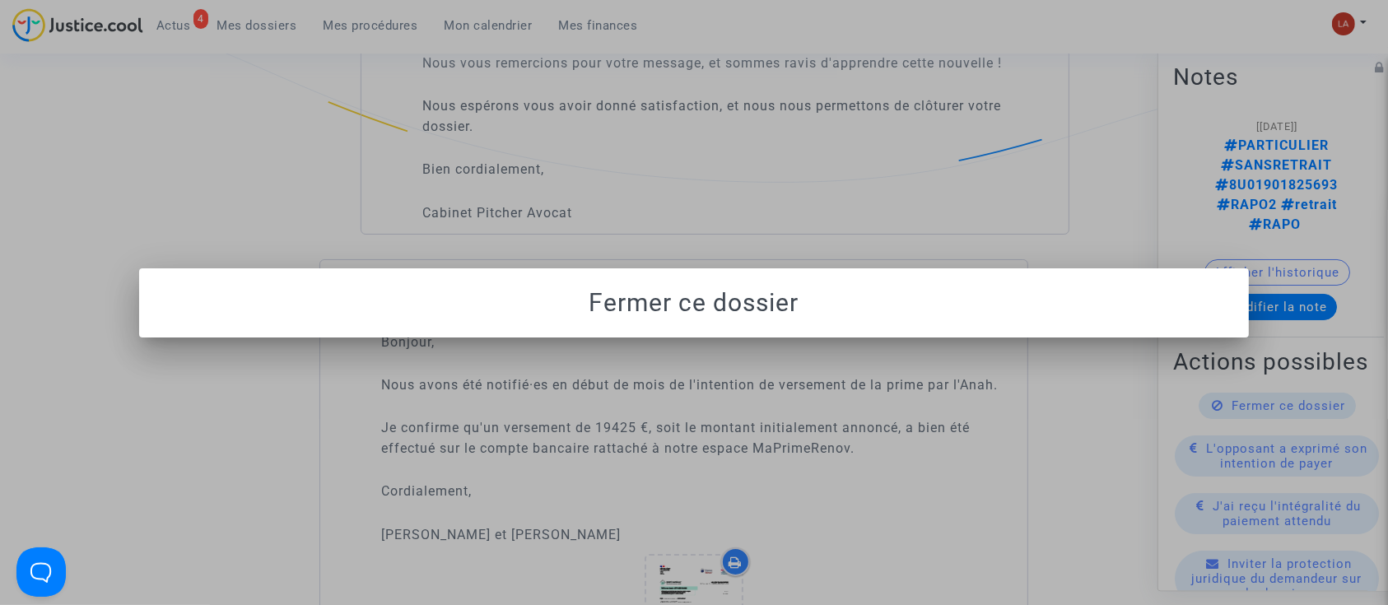
scroll to position [0, 0]
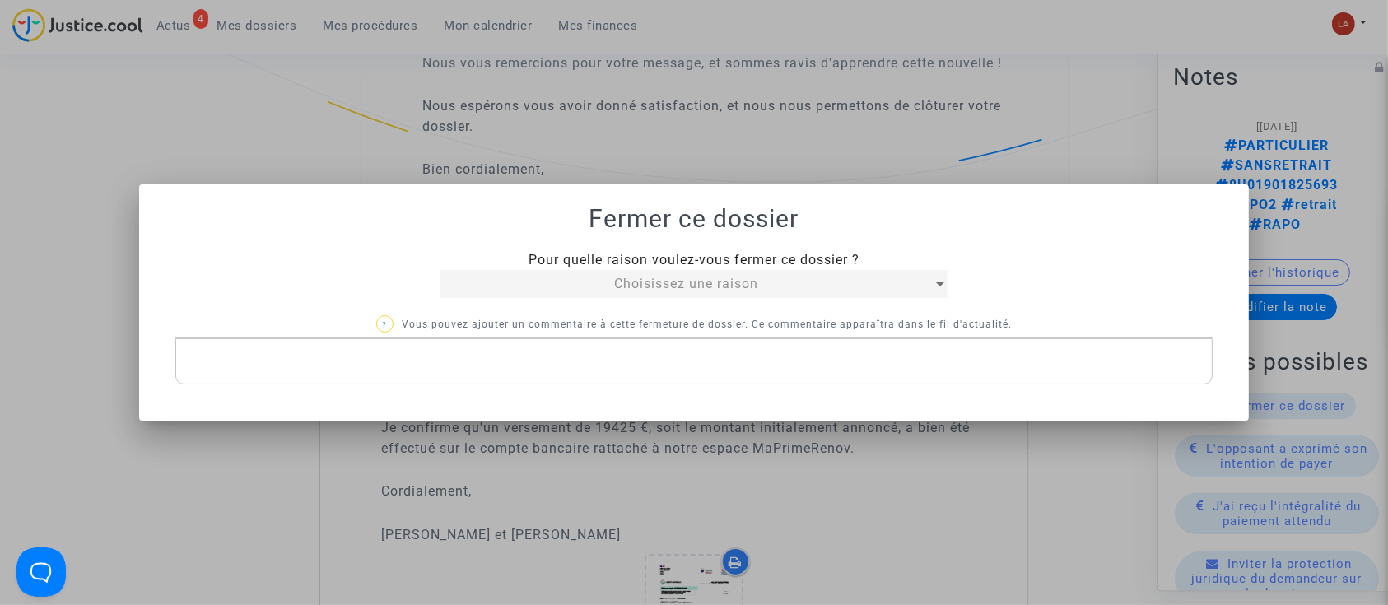
click at [637, 259] on span "Pour quelle raison voulez-vous fermer ce dossier ?" at bounding box center [693, 260] width 331 height 16
click at [619, 278] on span "Choisissez une raison" at bounding box center [686, 284] width 144 height 16
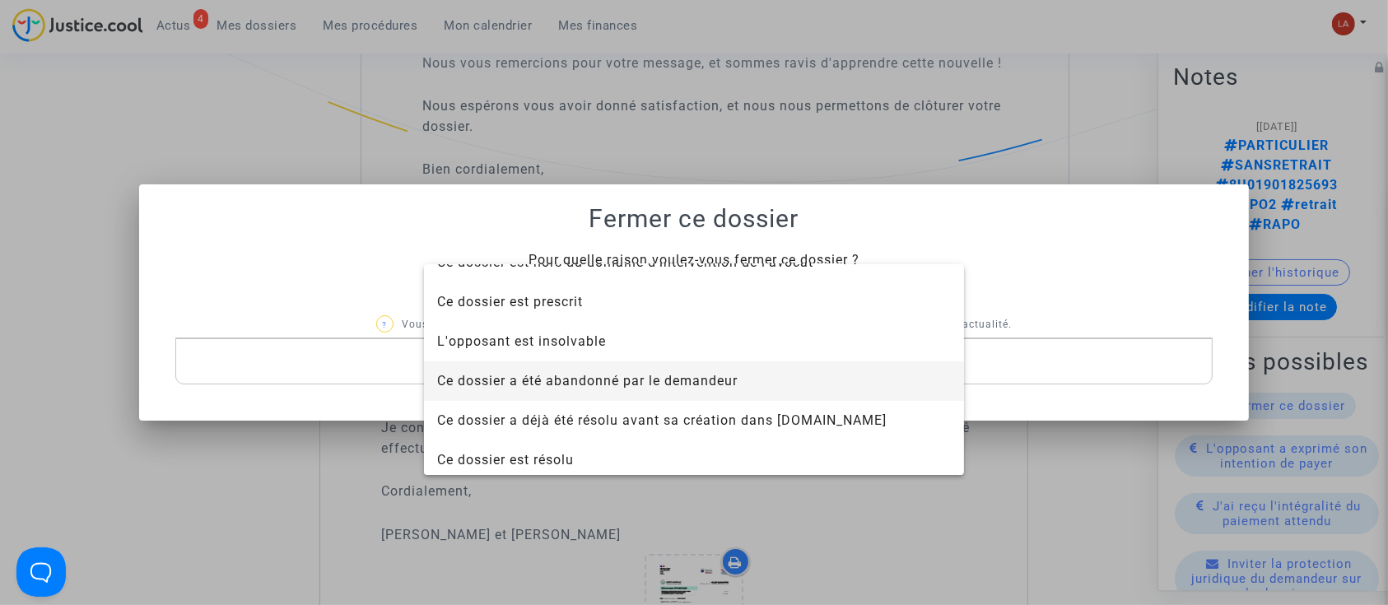
scroll to position [105, 0]
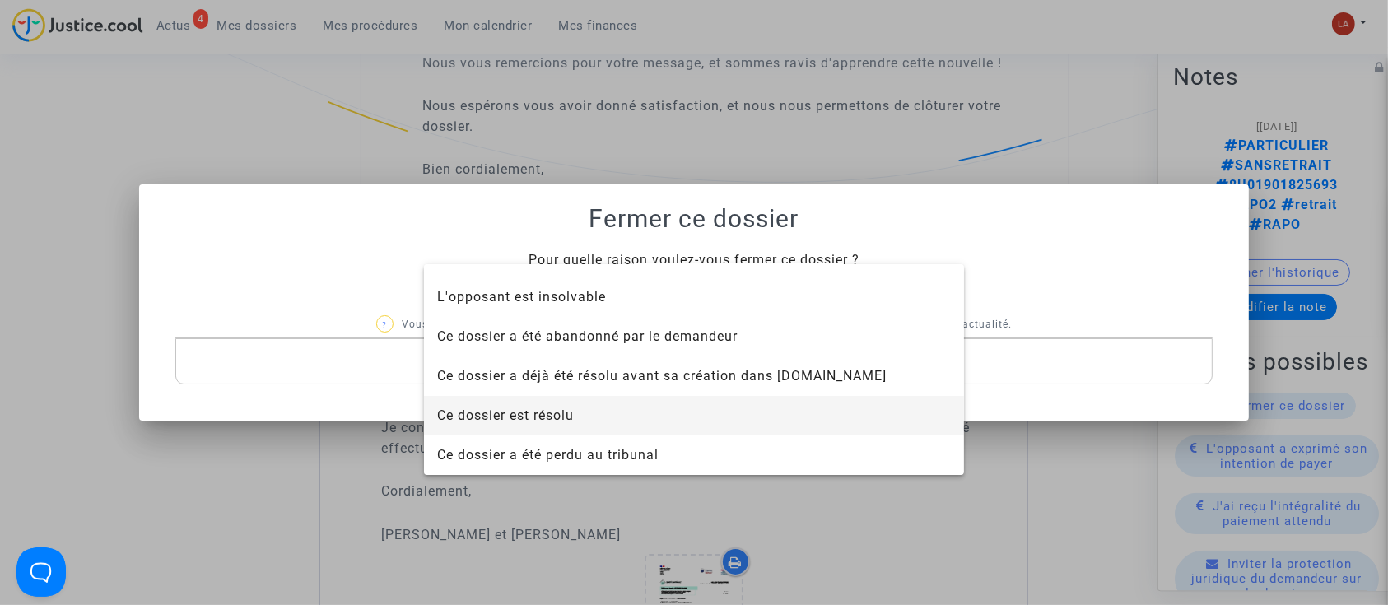
click at [599, 412] on span "Ce dossier est résolu" at bounding box center [694, 416] width 514 height 40
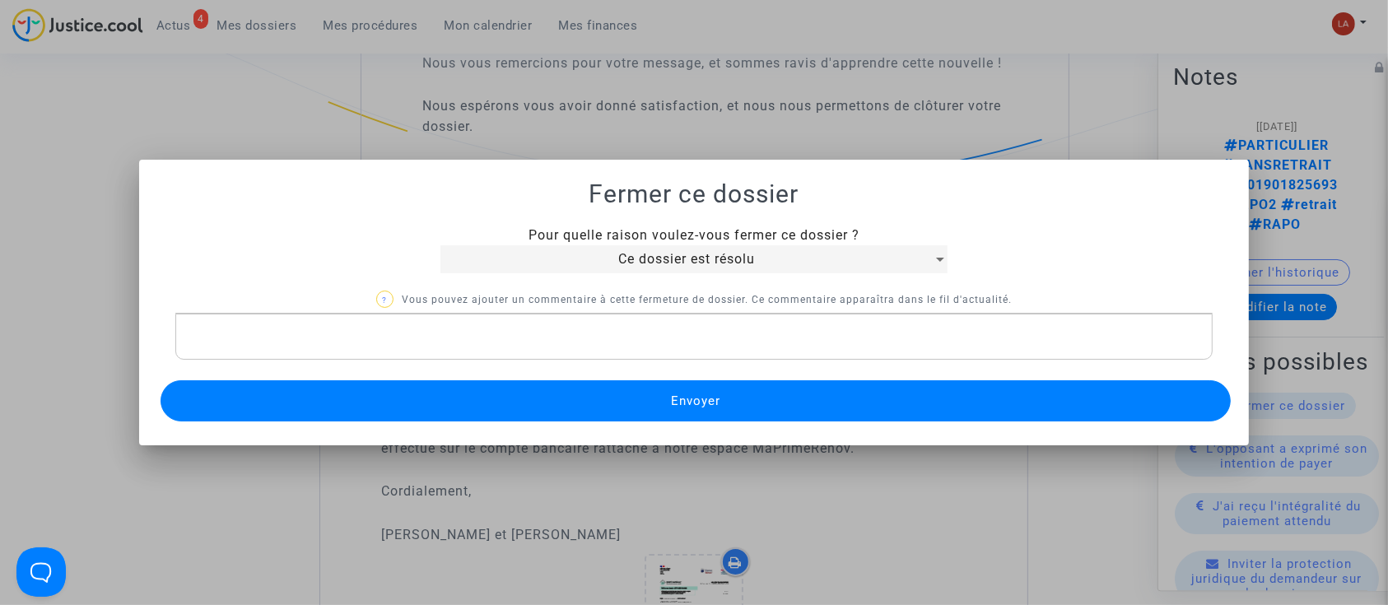
click at [593, 409] on button "Envoyer" at bounding box center [696, 400] width 1071 height 41
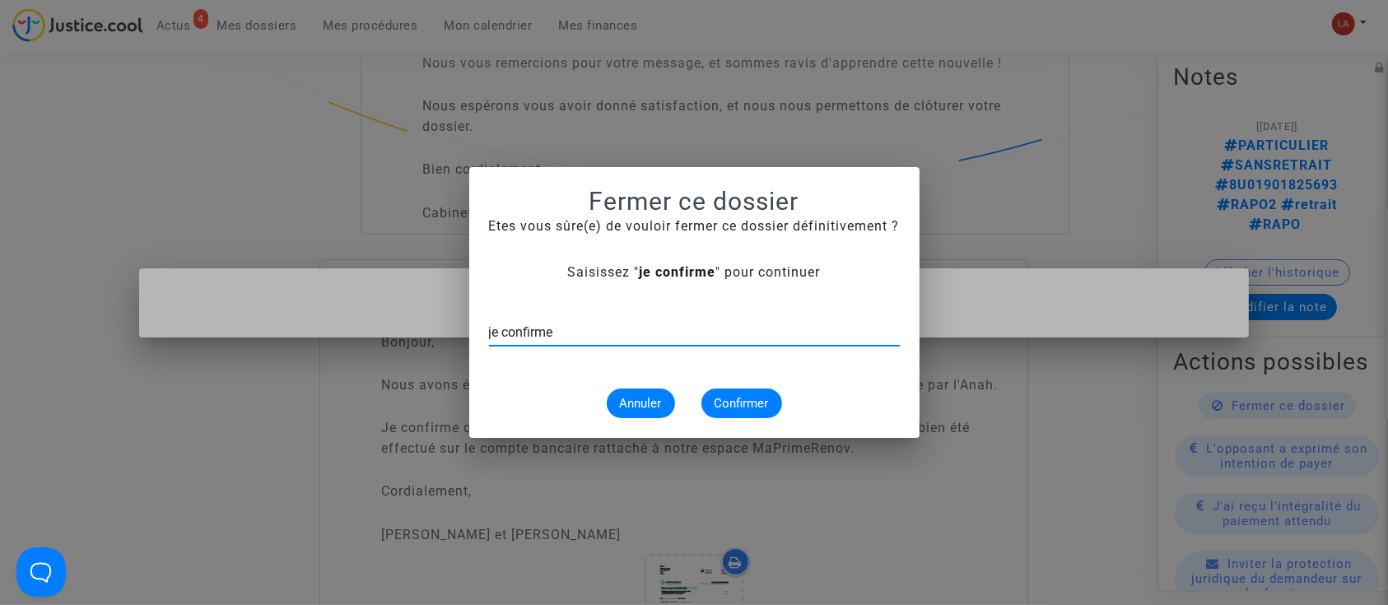
type input "je confirme"
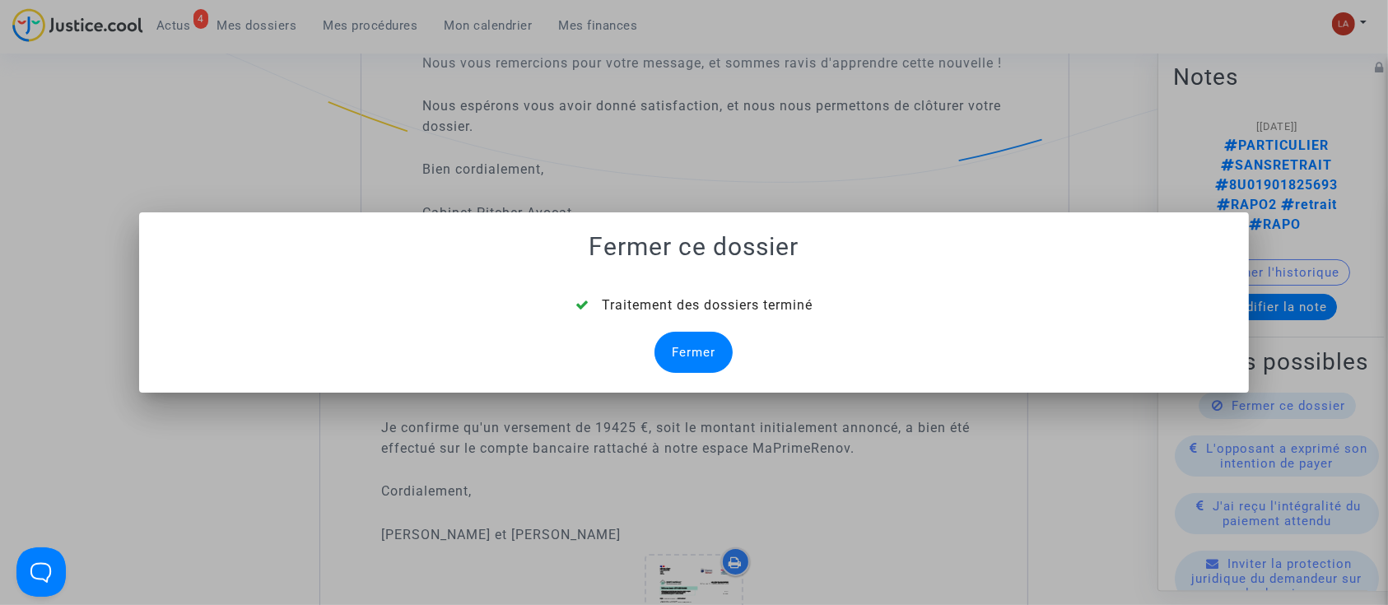
click at [724, 352] on div "Fermer" at bounding box center [693, 352] width 78 height 41
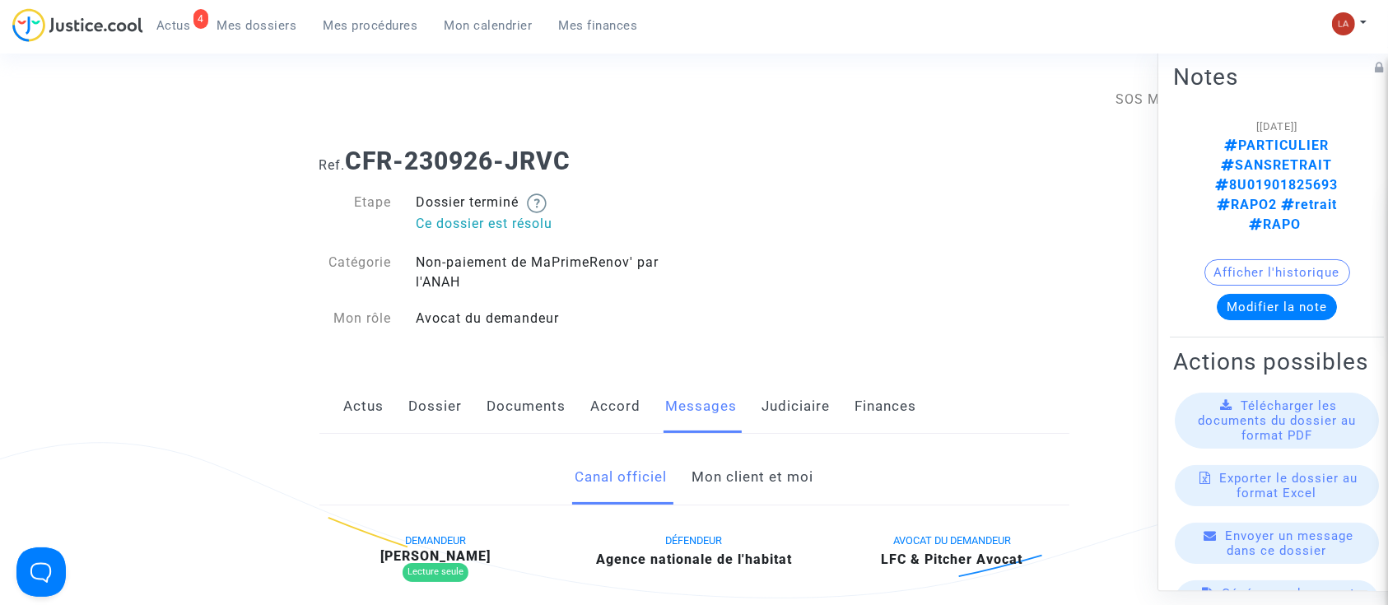
click at [770, 409] on link "Judiciaire" at bounding box center [796, 406] width 68 height 54
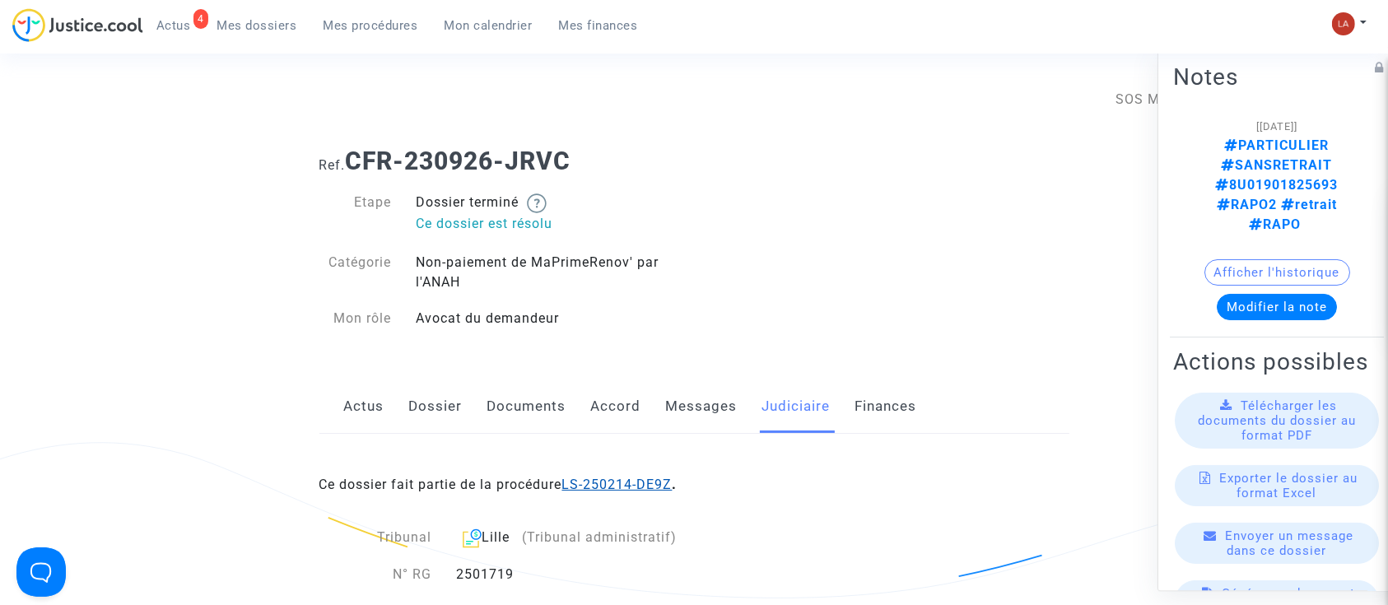
click at [627, 484] on link "LS-250214-DE9Z" at bounding box center [617, 485] width 110 height 16
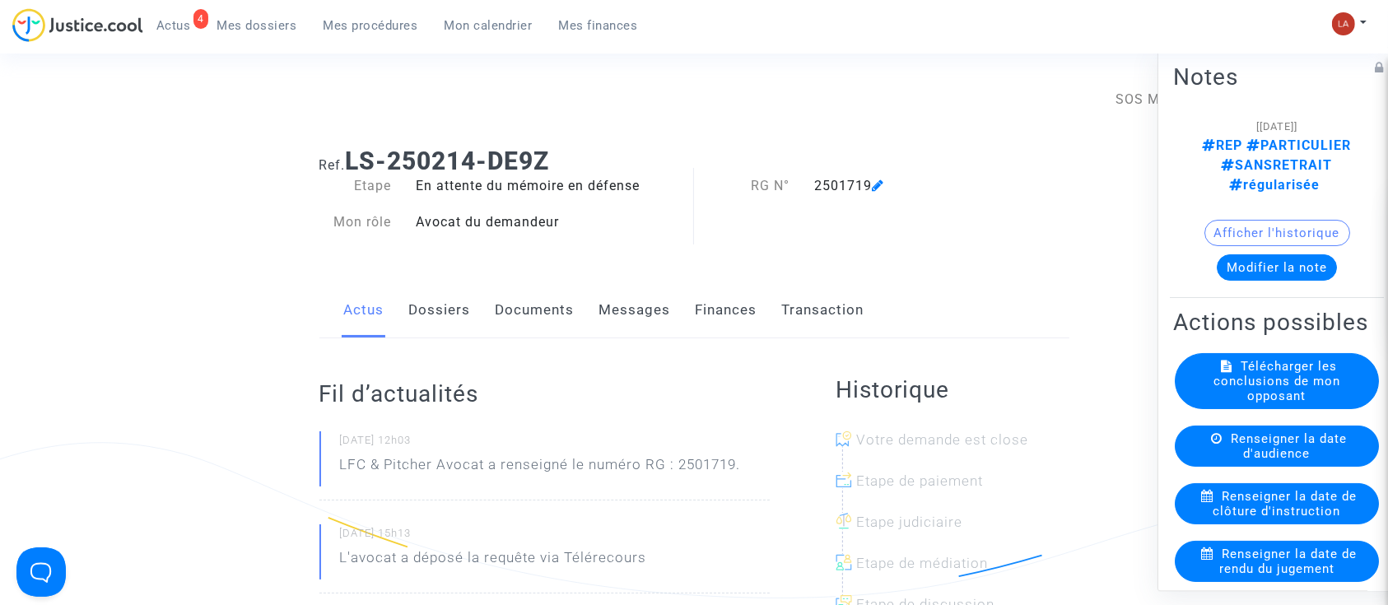
click at [1239, 254] on button "Modifier la note" at bounding box center [1277, 267] width 120 height 26
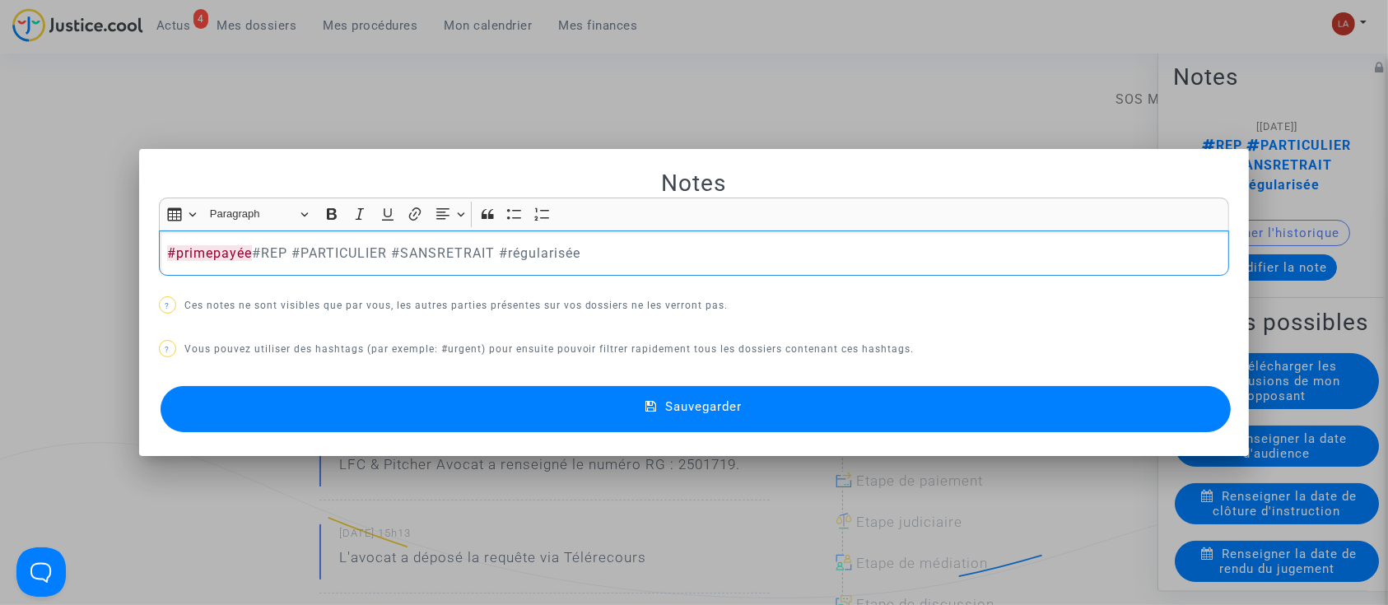
click at [417, 416] on button "Sauvegarder" at bounding box center [696, 409] width 1071 height 46
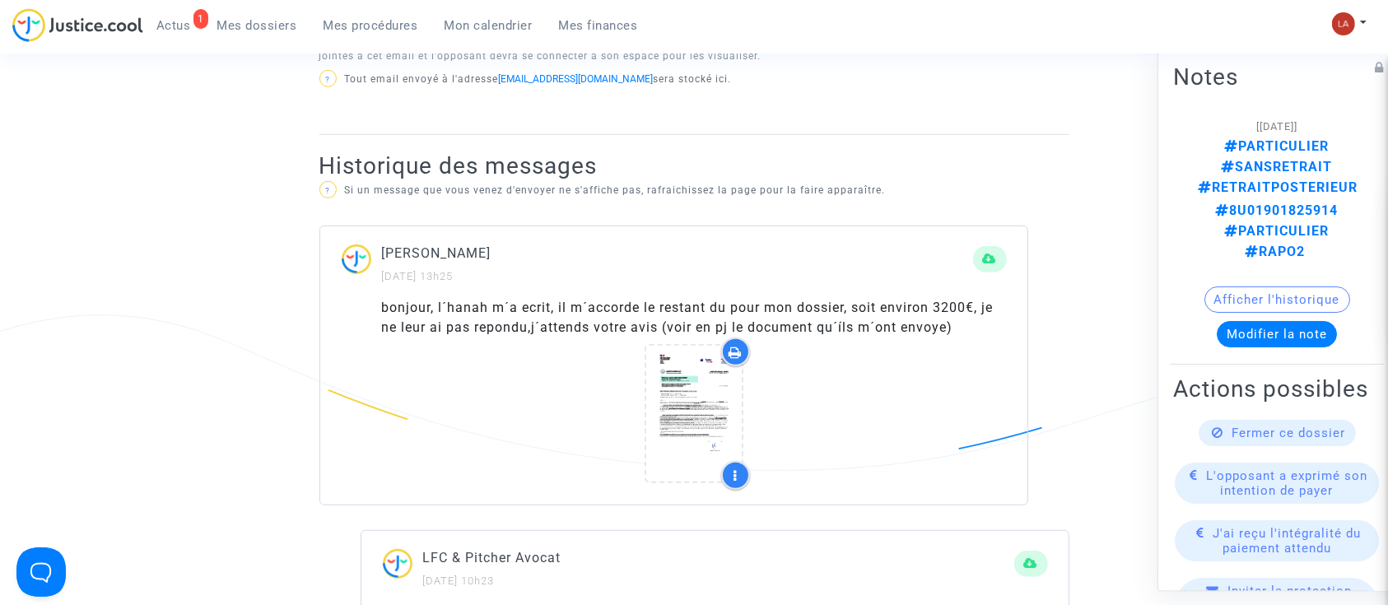
scroll to position [988, 0]
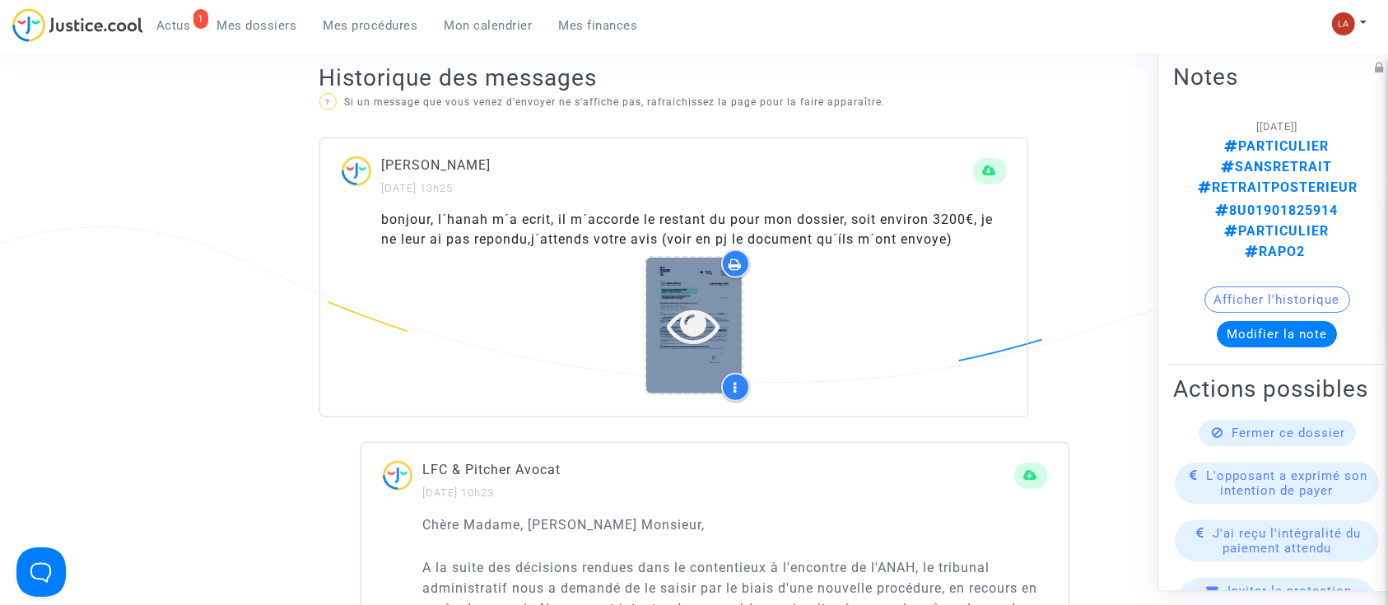
click at [648, 343] on div at bounding box center [693, 325] width 95 height 53
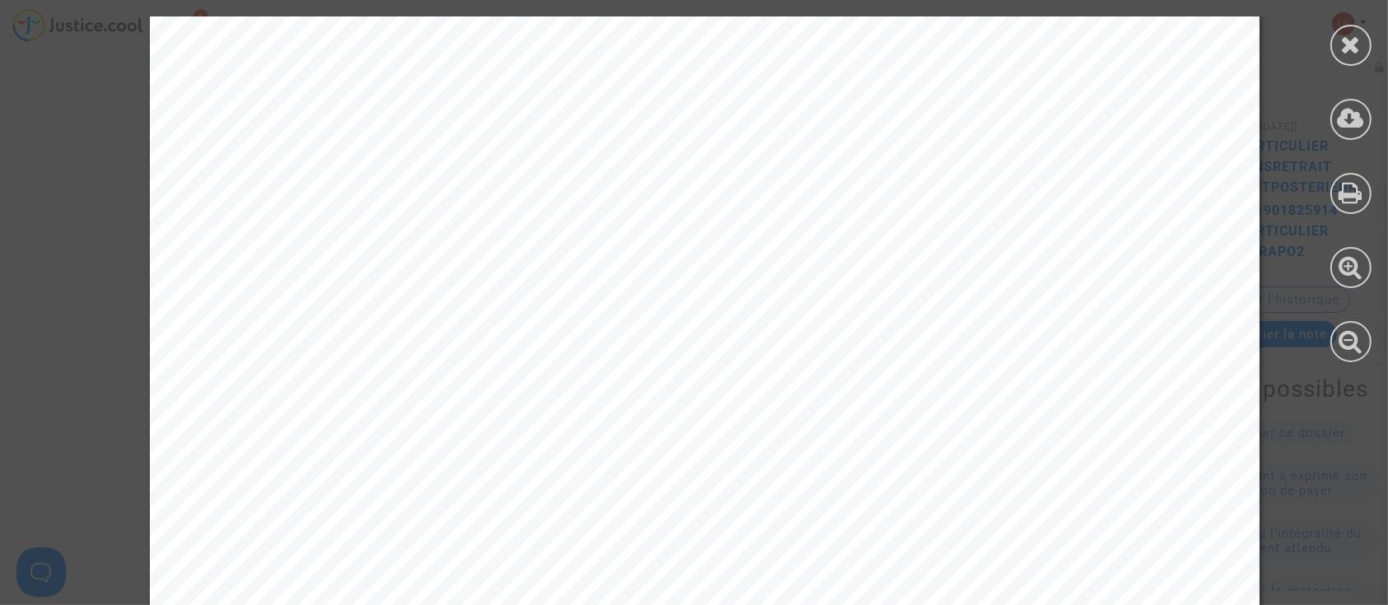
scroll to position [548, 0]
click at [1342, 55] on icon at bounding box center [1351, 44] width 21 height 25
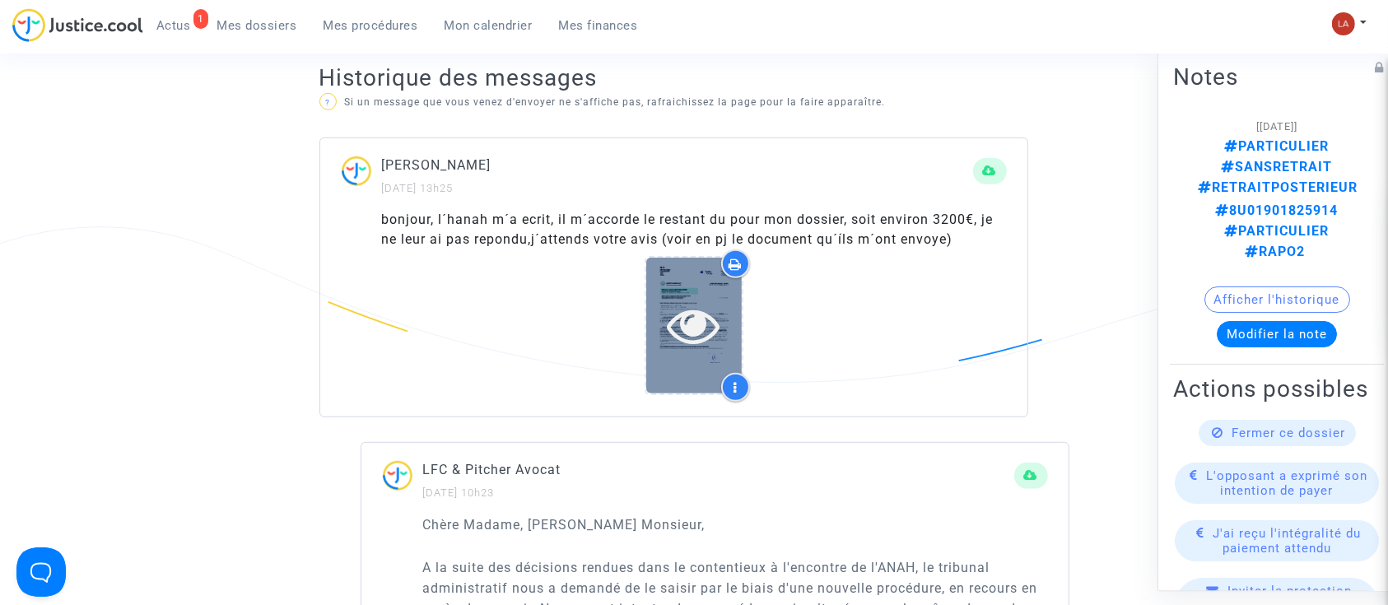
click at [699, 321] on icon at bounding box center [695, 325] width 54 height 53
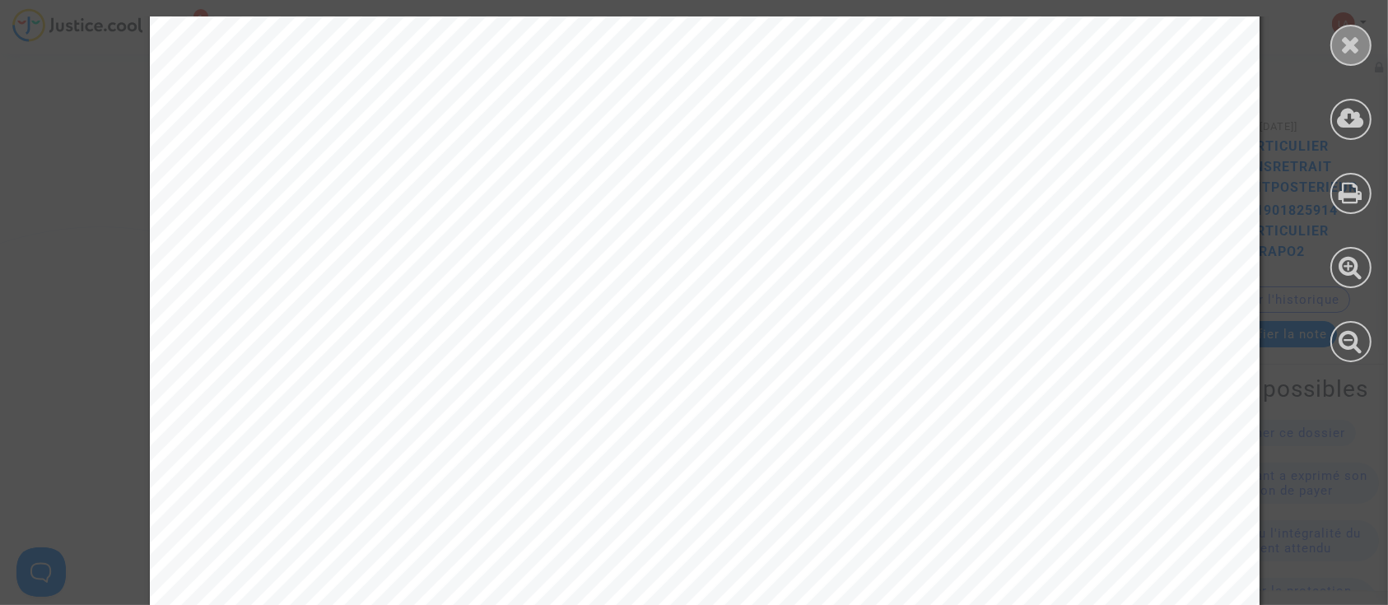
click at [1345, 43] on icon at bounding box center [1351, 44] width 21 height 25
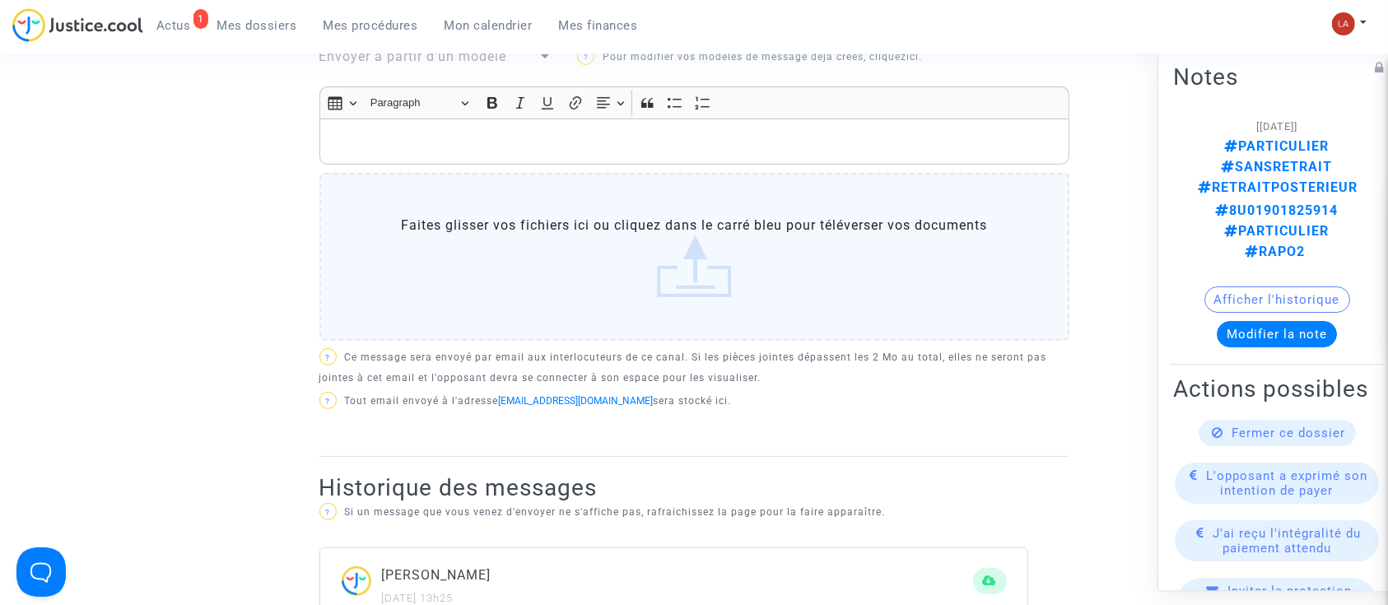
scroll to position [439, 0]
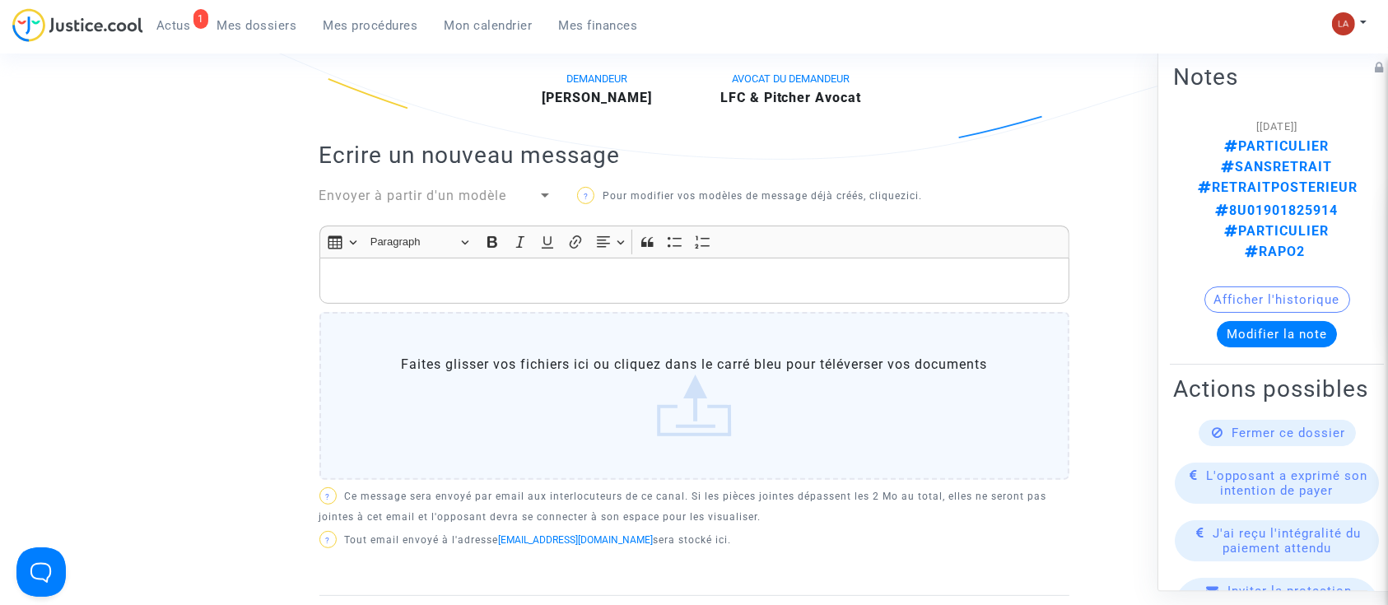
click at [539, 275] on p "Rich Text Editor, main" at bounding box center [694, 281] width 733 height 21
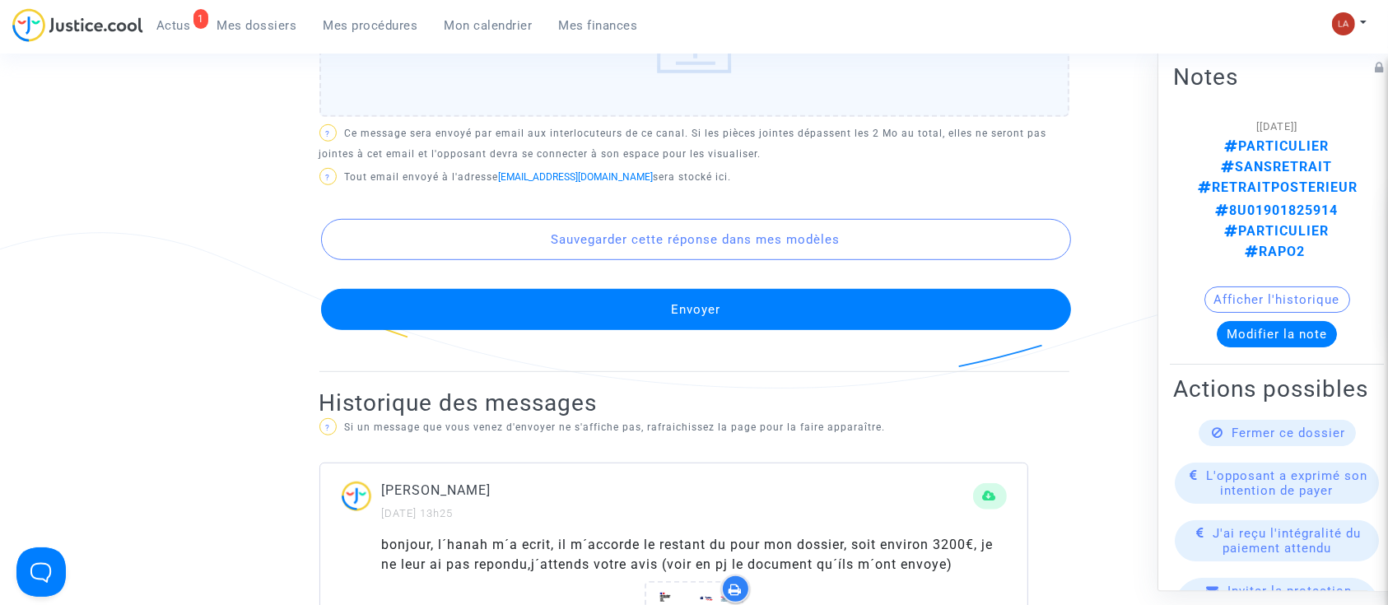
scroll to position [1207, 0]
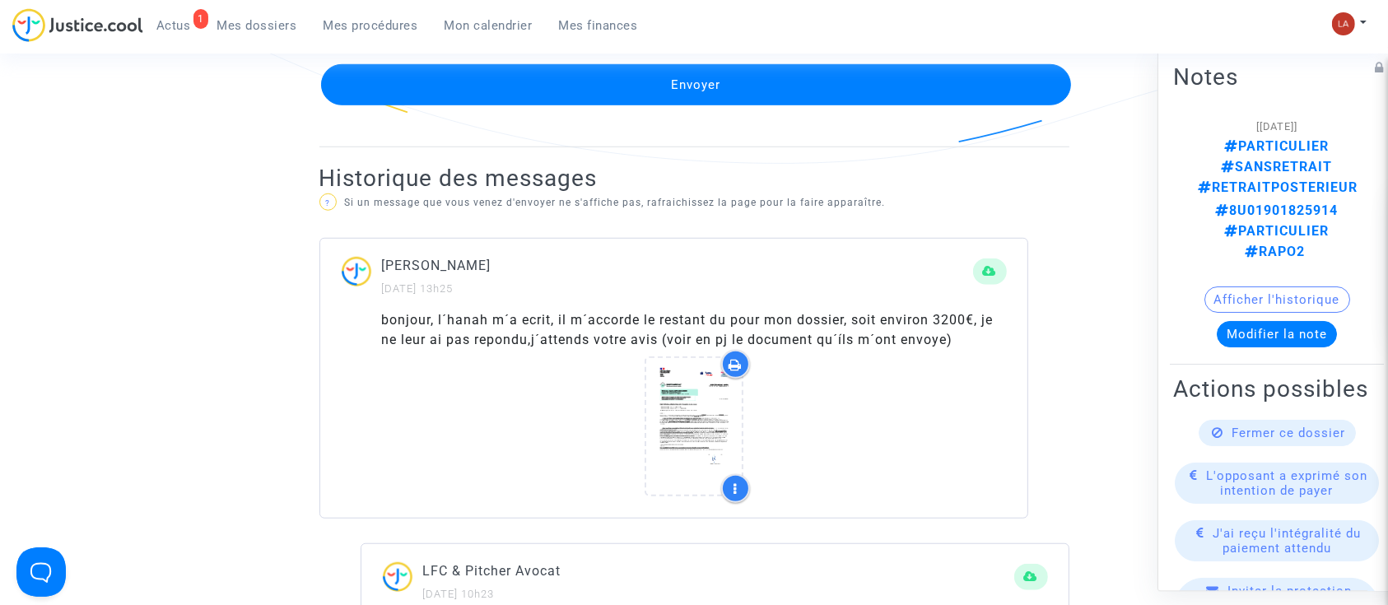
click at [654, 90] on button "Envoyer" at bounding box center [696, 84] width 750 height 41
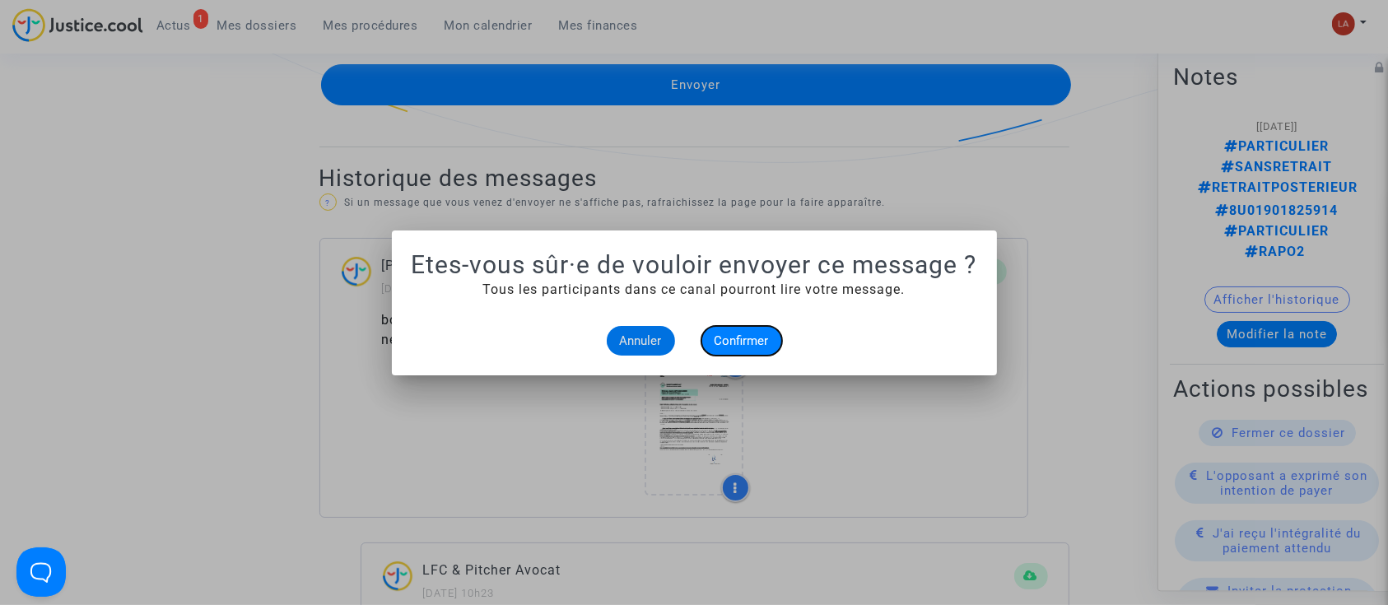
click at [758, 341] on span "Confirmer" at bounding box center [741, 340] width 54 height 15
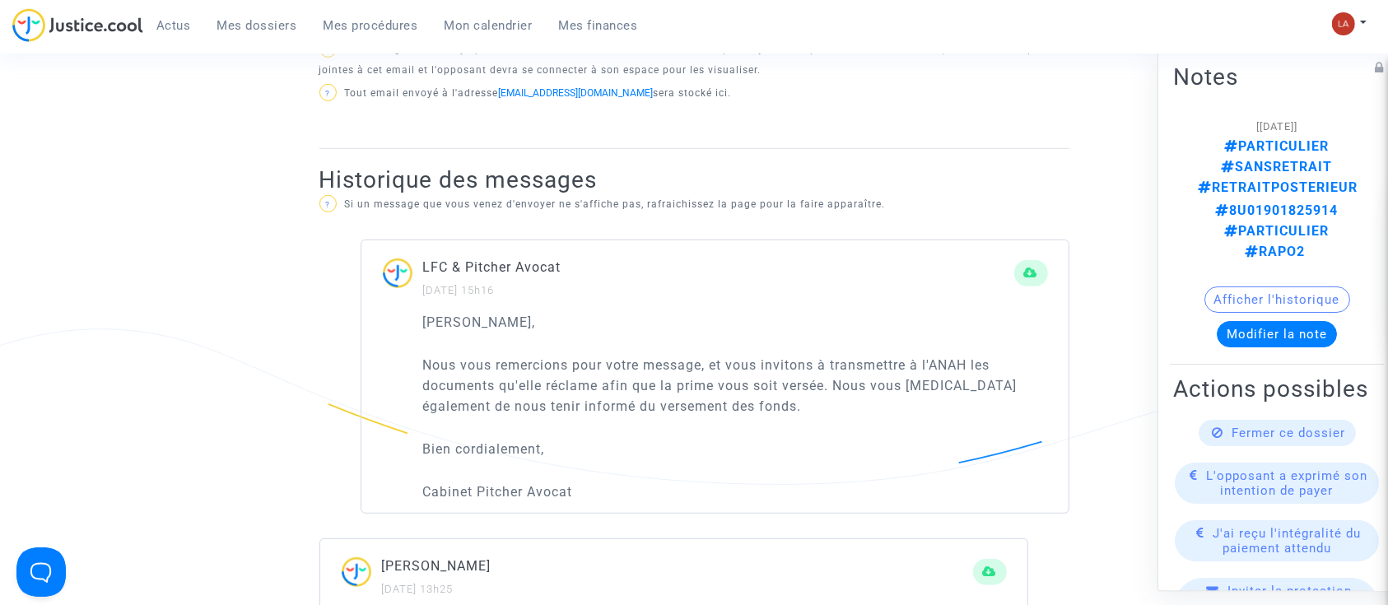
scroll to position [548, 0]
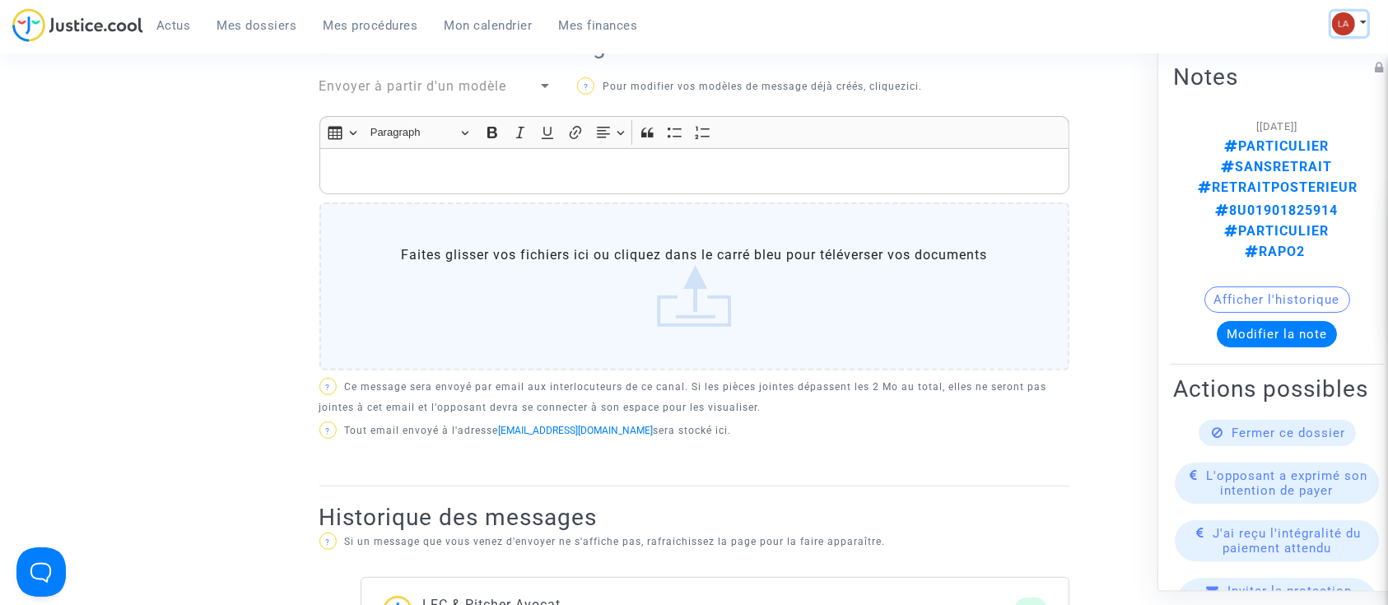
click at [1353, 20] on img at bounding box center [1343, 23] width 23 height 23
click at [1288, 78] on link "Changer de compte" at bounding box center [1283, 85] width 166 height 26
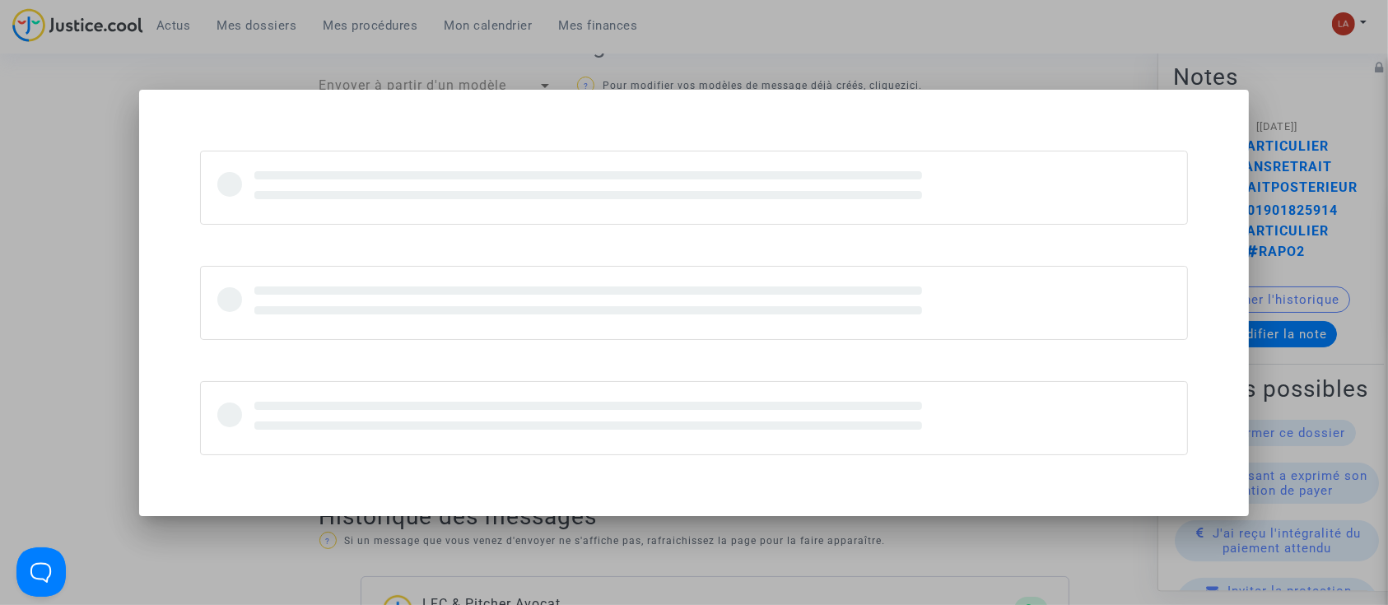
scroll to position [0, 0]
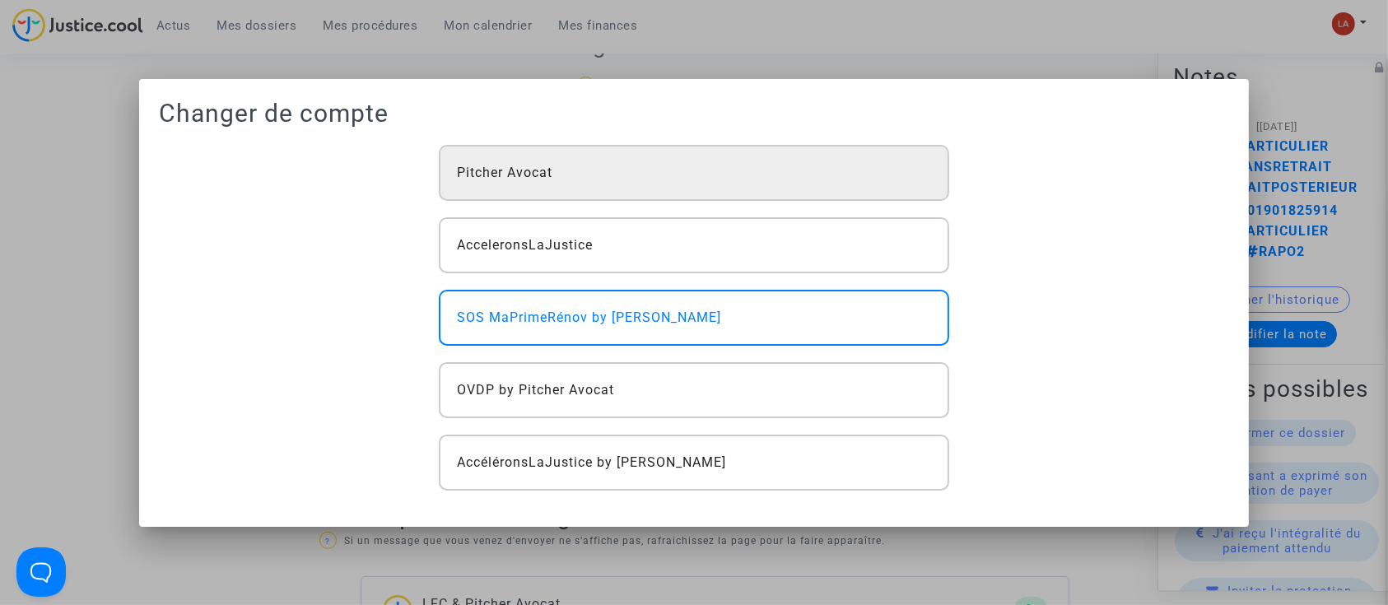
click at [944, 148] on div "Pitcher Avocat" at bounding box center [694, 173] width 510 height 56
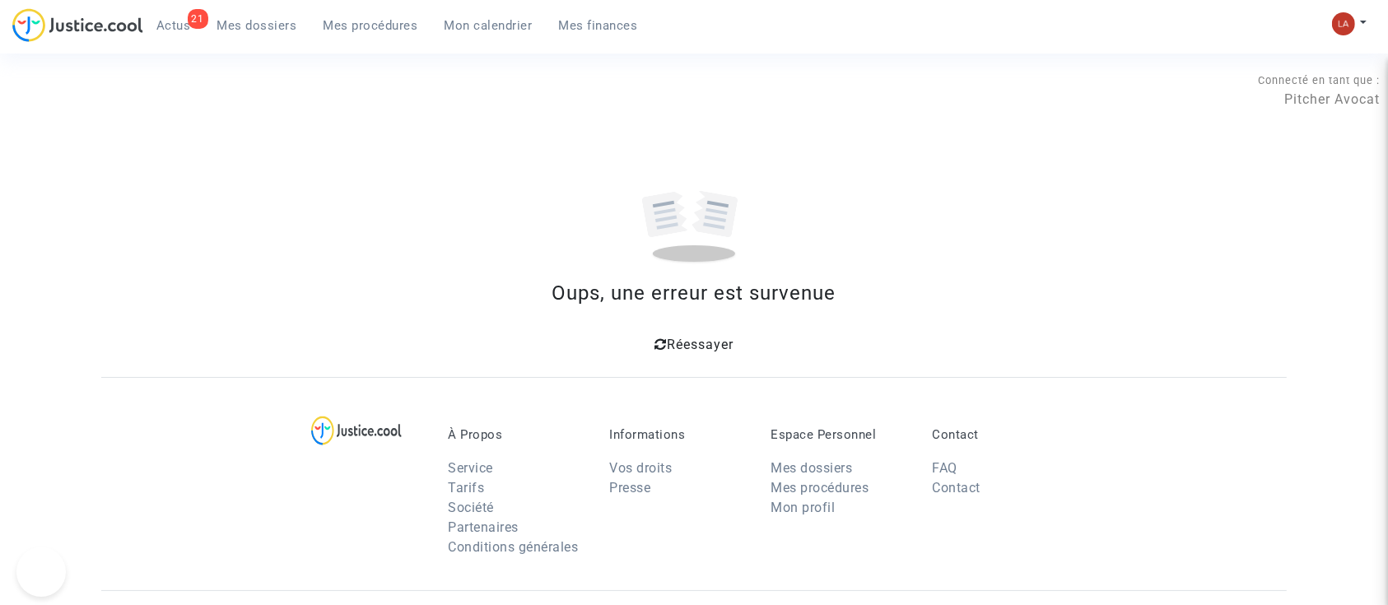
click at [186, 20] on span "Actus" at bounding box center [173, 25] width 35 height 15
